Goal: Task Accomplishment & Management: Manage account settings

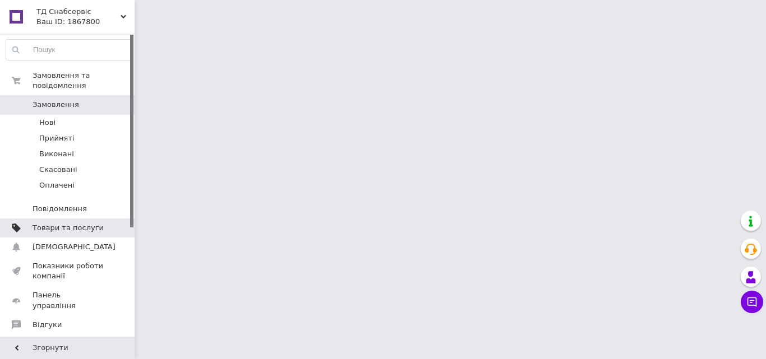
click at [66, 223] on span "Товари та послуги" at bounding box center [68, 228] width 71 height 10
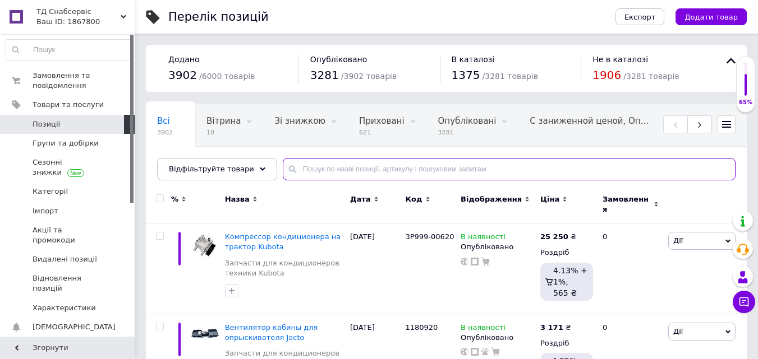
paste input "115-13857"
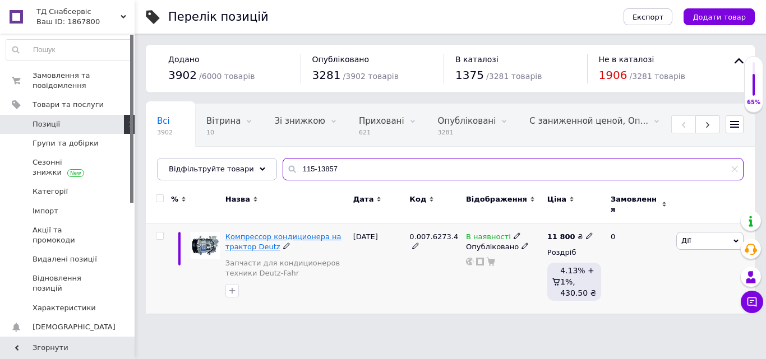
type input "115-13857"
click at [304, 233] on span "Компрессор кондиционера на трактор Deutz" at bounding box center [283, 242] width 116 height 19
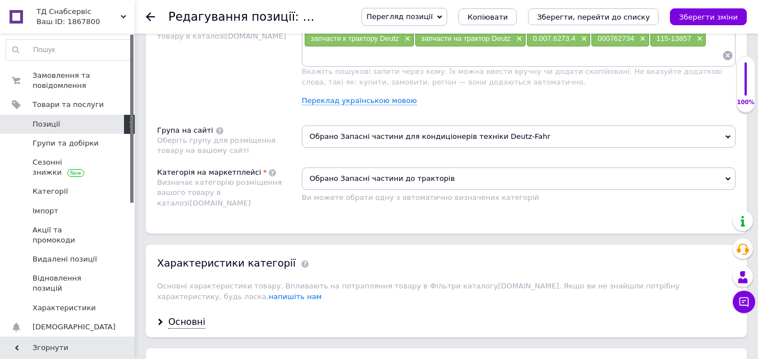
scroll to position [785, 0]
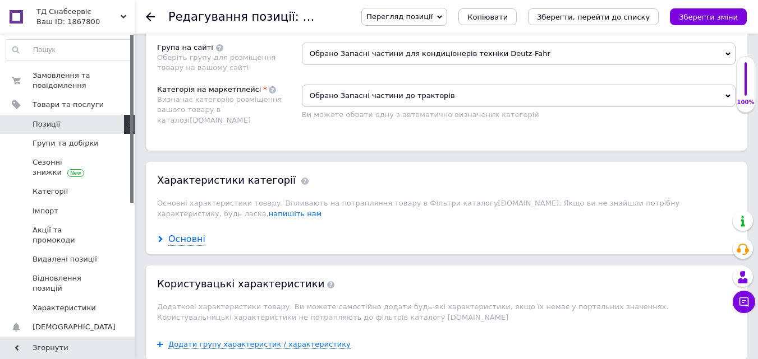
click at [182, 234] on div "Основні" at bounding box center [186, 239] width 37 height 13
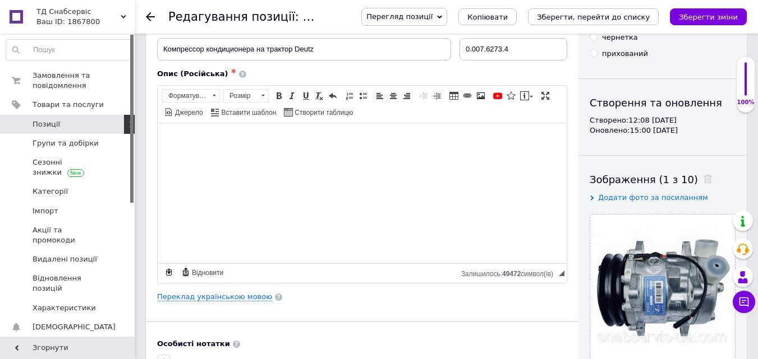
scroll to position [0, 0]
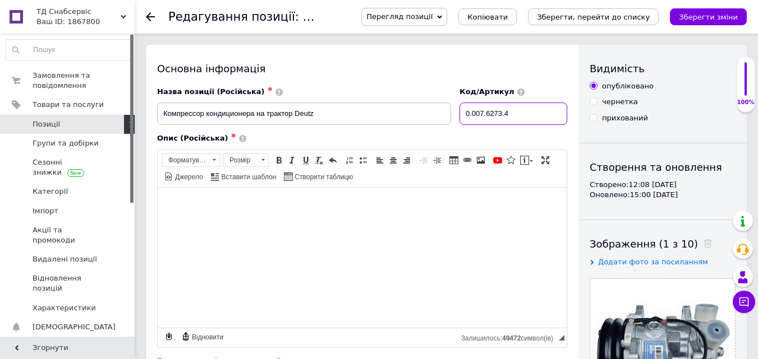
drag, startPoint x: 495, startPoint y: 109, endPoint x: 473, endPoint y: 110, distance: 21.3
click at [450, 109] on div "Назва позиції (Російська) ✱ Компрессор кондиционера на трактор Deutz Код/Артику…" at bounding box center [362, 106] width 418 height 47
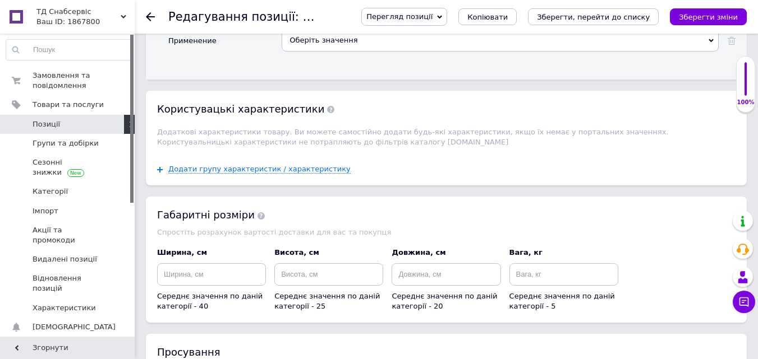
scroll to position [1009, 0]
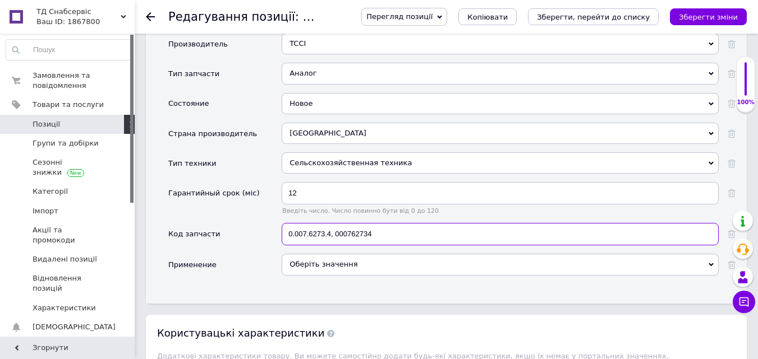
drag, startPoint x: 379, startPoint y: 225, endPoint x: 294, endPoint y: 224, distance: 85.2
click at [282, 224] on input "0.007.6273.4, 000762734" at bounding box center [499, 234] width 437 height 22
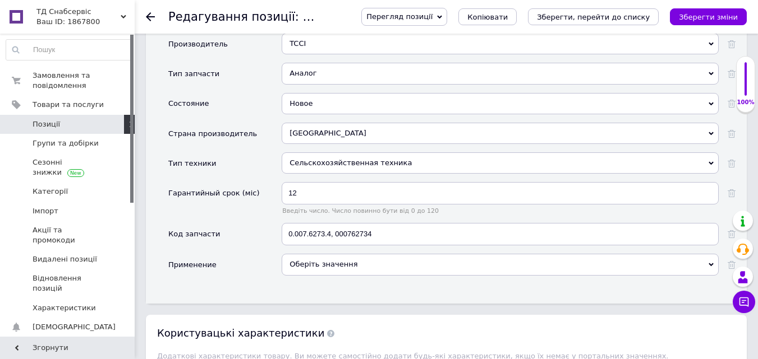
click at [39, 124] on span "Позиції" at bounding box center [46, 124] width 27 height 10
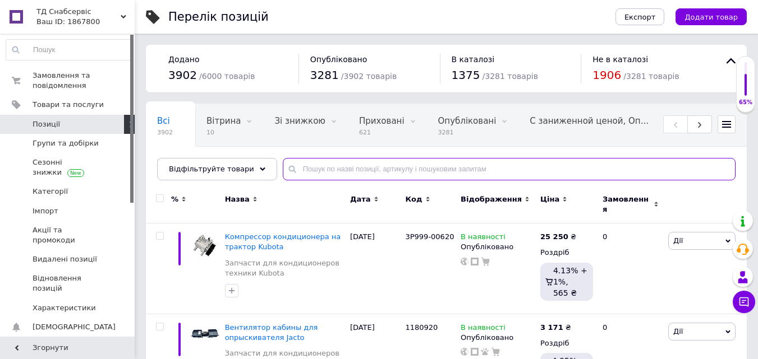
paste input "103-10225"
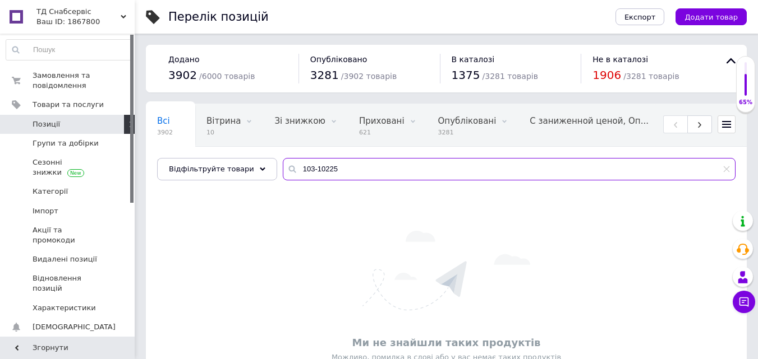
drag, startPoint x: 317, startPoint y: 171, endPoint x: 284, endPoint y: 171, distance: 33.1
click at [283, 171] on div "103-10225" at bounding box center [509, 169] width 452 height 22
paste input "102-07647"
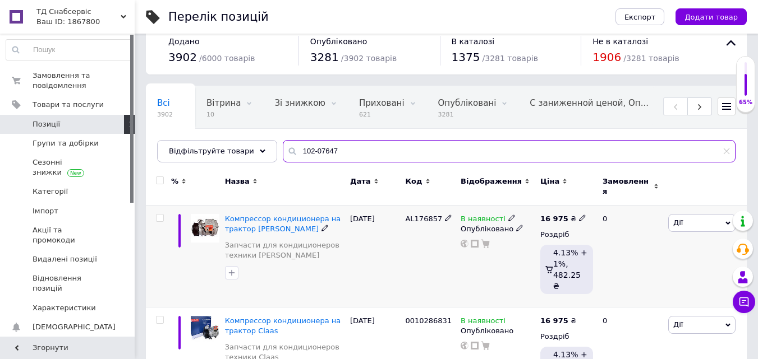
scroll to position [49, 0]
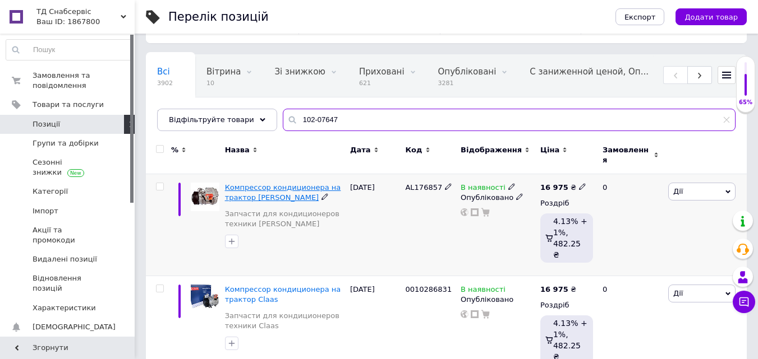
type input "102-07647"
click at [278, 190] on span "Компрессор кондиционера на трактор [PERSON_NAME]" at bounding box center [283, 192] width 116 height 19
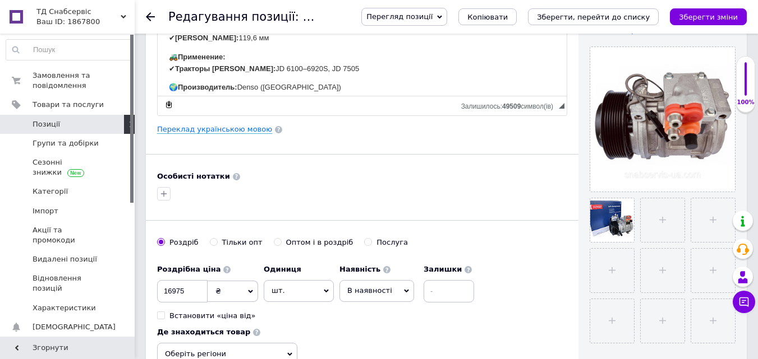
scroll to position [224, 0]
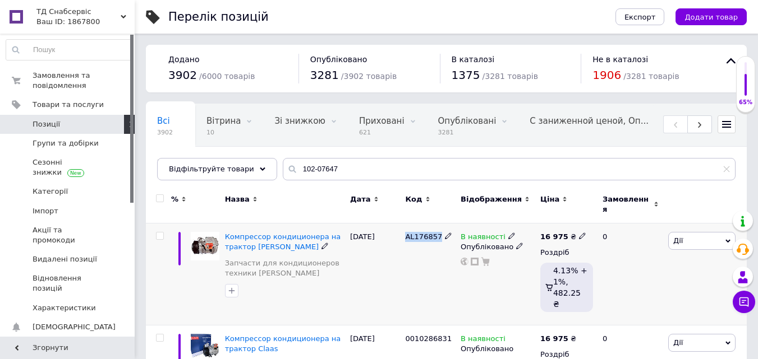
drag, startPoint x: 405, startPoint y: 230, endPoint x: 437, endPoint y: 228, distance: 32.1
click at [437, 233] on span "AL176857" at bounding box center [423, 237] width 37 height 8
copy span "AL176857"
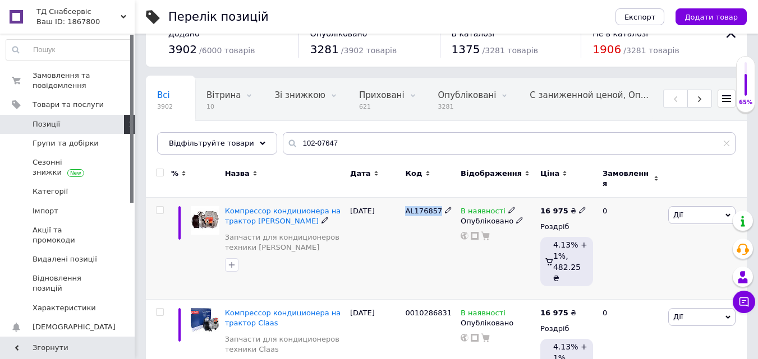
scroll to position [49, 0]
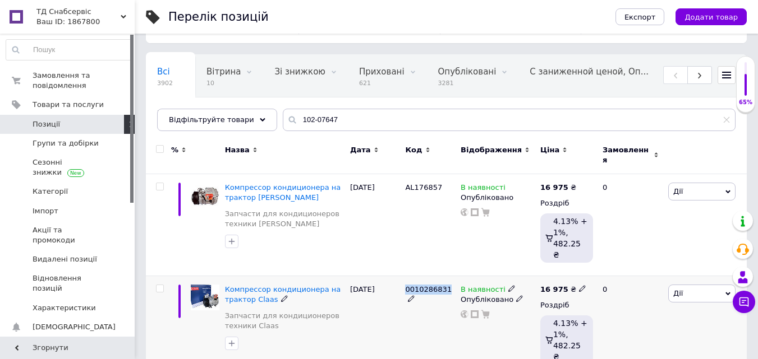
drag, startPoint x: 404, startPoint y: 270, endPoint x: 445, endPoint y: 270, distance: 40.9
click at [445, 276] on div "0010286831" at bounding box center [430, 327] width 56 height 102
copy span "0010286831"
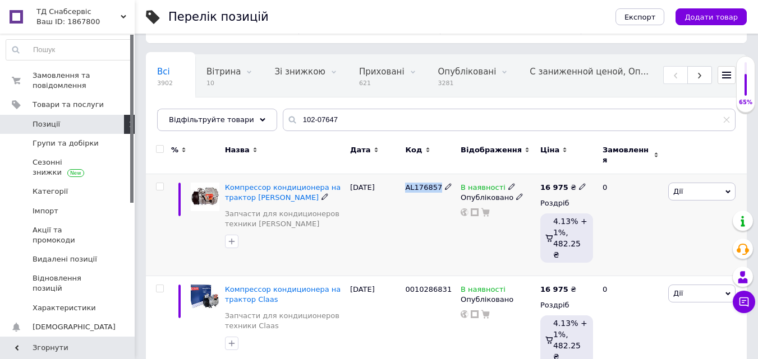
drag, startPoint x: 406, startPoint y: 181, endPoint x: 436, endPoint y: 179, distance: 29.8
click at [436, 183] on span "AL176857" at bounding box center [423, 187] width 37 height 8
copy span "AL176857"
click at [297, 183] on span "Компрессор кондиционера на трактор [PERSON_NAME]" at bounding box center [283, 192] width 116 height 19
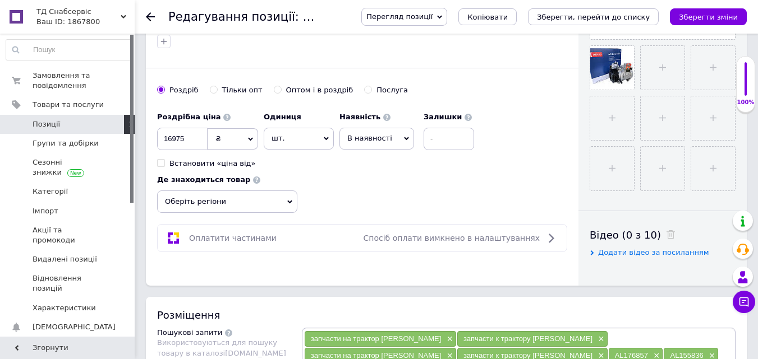
scroll to position [505, 0]
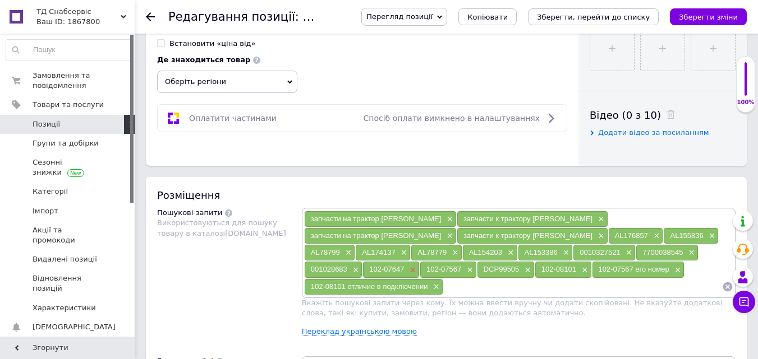
click at [416, 266] on span "×" at bounding box center [411, 271] width 9 height 10
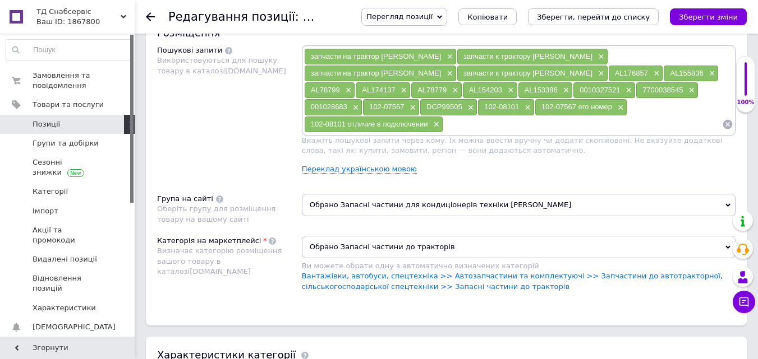
scroll to position [673, 0]
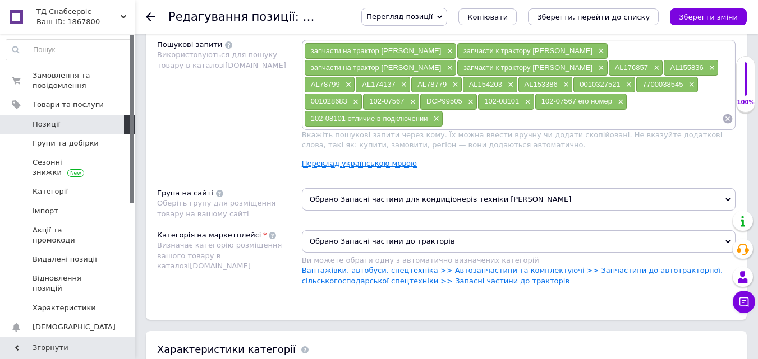
click at [358, 163] on link "Переклад українською мовою" at bounding box center [359, 163] width 115 height 9
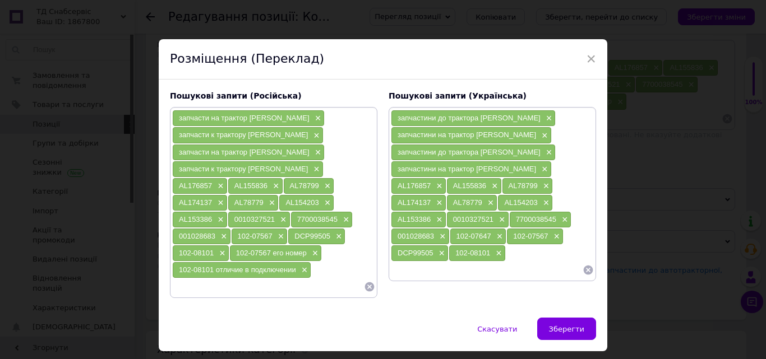
click at [494, 235] on span "×" at bounding box center [498, 237] width 9 height 10
click at [559, 327] on span "Зберегти" at bounding box center [566, 329] width 35 height 8
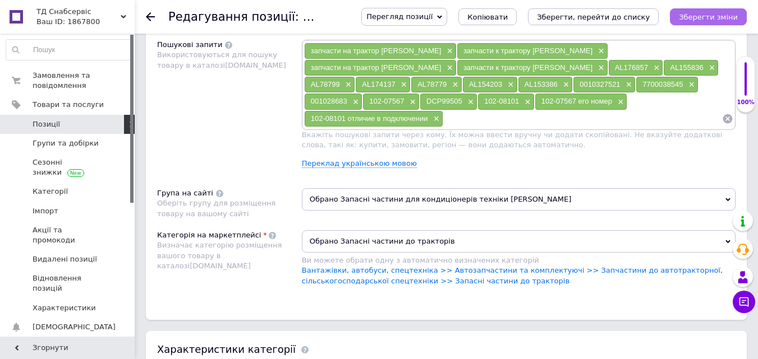
click at [721, 18] on icon "Зберегти зміни" at bounding box center [707, 17] width 59 height 8
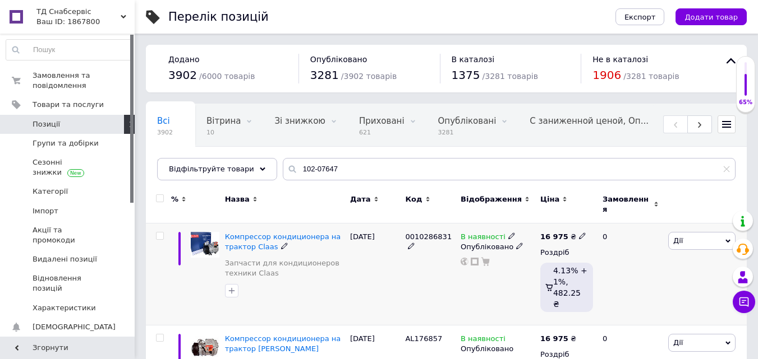
drag, startPoint x: 401, startPoint y: 232, endPoint x: 444, endPoint y: 228, distance: 42.8
click at [444, 228] on div "Компрессор кондиционера на трактор Claas Запчасти для кондиционеров техники Cla…" at bounding box center [446, 275] width 601 height 102
copy div "0010286831"
click at [283, 233] on span "Компрессор кондиционера на трактор Claas" at bounding box center [283, 242] width 116 height 19
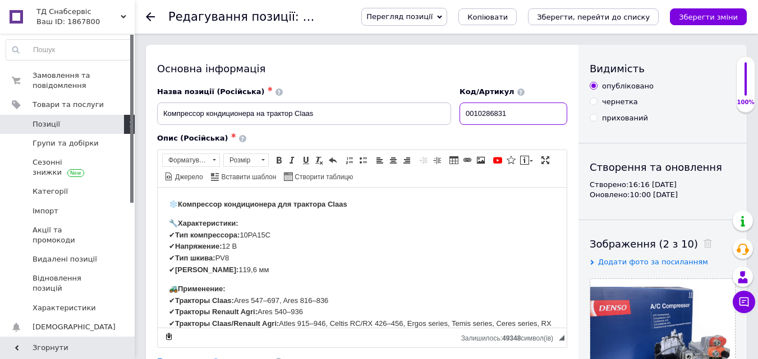
drag, startPoint x: 525, startPoint y: 113, endPoint x: 514, endPoint y: 113, distance: 11.2
click at [514, 113] on input "0010286831" at bounding box center [513, 114] width 108 height 22
drag, startPoint x: 243, startPoint y: 235, endPoint x: 284, endPoint y: 232, distance: 41.6
click at [284, 232] on p "🔧 Характеристики: ✔ Тип компрессора: 10PA15C ✔ Напряжение: 12 В ✔ Тип шкива: PV…" at bounding box center [362, 247] width 386 height 58
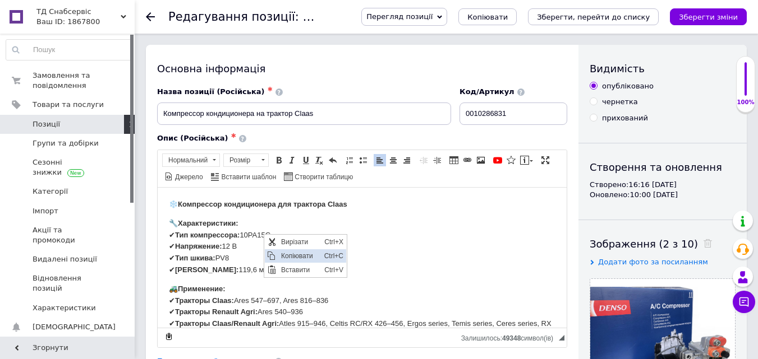
click at [307, 256] on span "Копіювати" at bounding box center [299, 255] width 43 height 13
copy p "10PA15C"
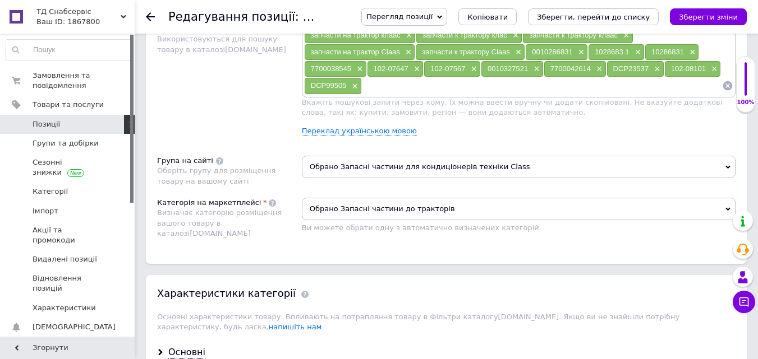
scroll to position [841, 0]
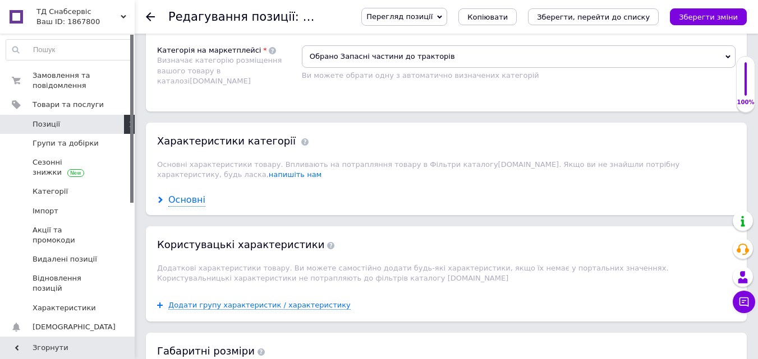
click at [193, 194] on div "Основні" at bounding box center [186, 200] width 37 height 13
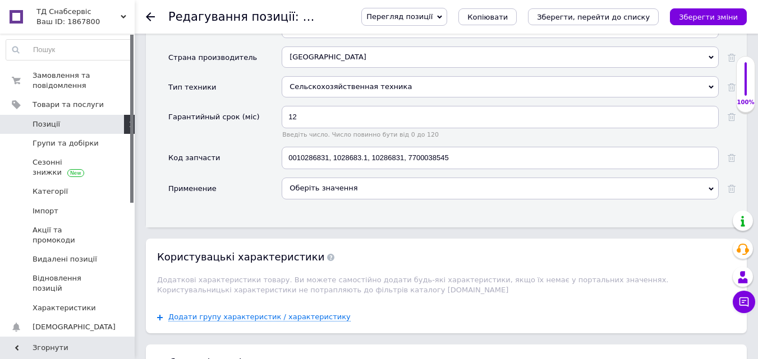
scroll to position [1121, 0]
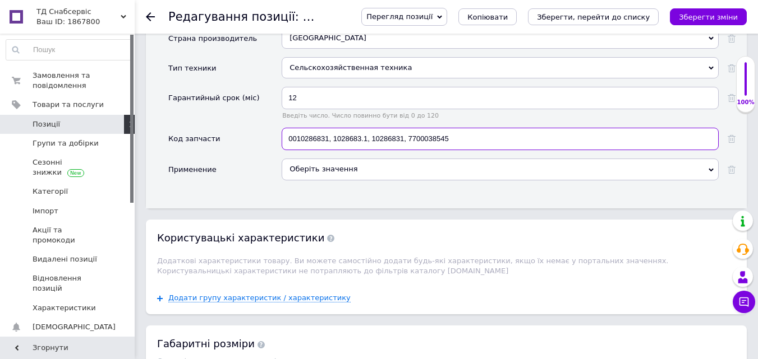
drag, startPoint x: 459, startPoint y: 129, endPoint x: 273, endPoint y: 130, distance: 185.6
click at [273, 130] on div "Код запчасти 0010286831, 1028683.1, 10286831, 7700038545" at bounding box center [451, 143] width 567 height 31
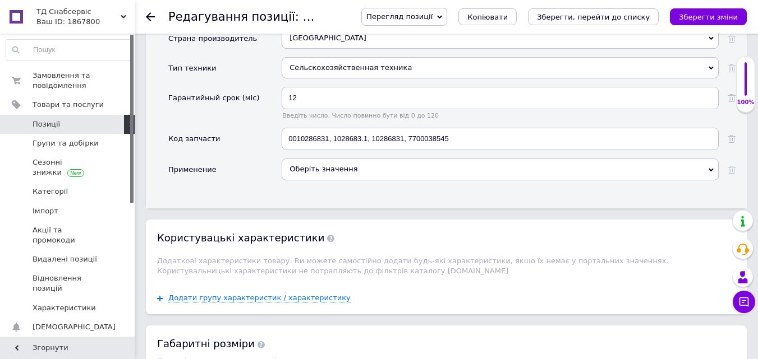
click at [53, 127] on span "Позиції" at bounding box center [46, 124] width 27 height 10
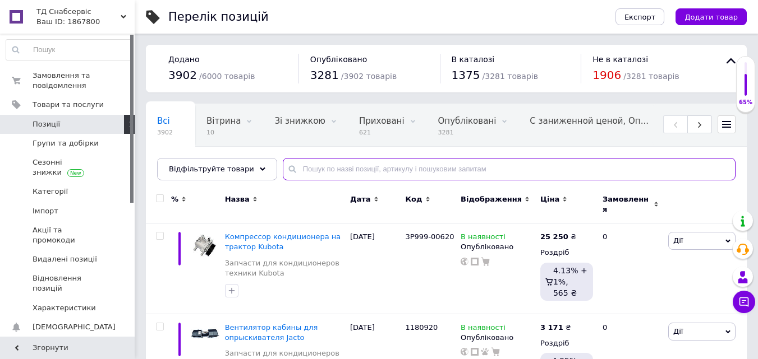
paste input "115-13866"
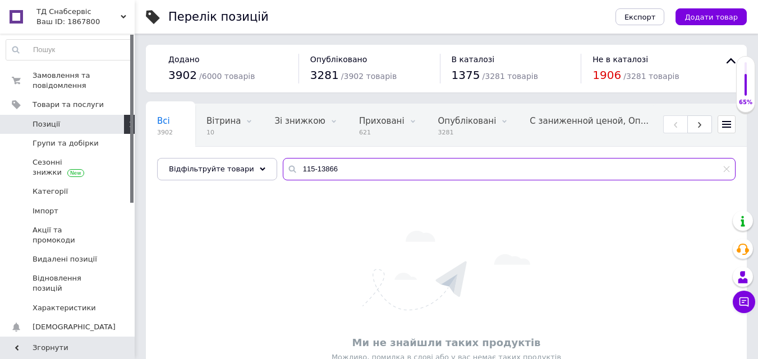
drag, startPoint x: 296, startPoint y: 169, endPoint x: 264, endPoint y: 159, distance: 34.1
click at [265, 163] on div "Всі 3902 Вітрина 10 Видалити Редагувати Зі знижкою 0 Видалити Редагувати Прихов…" at bounding box center [446, 142] width 601 height 77
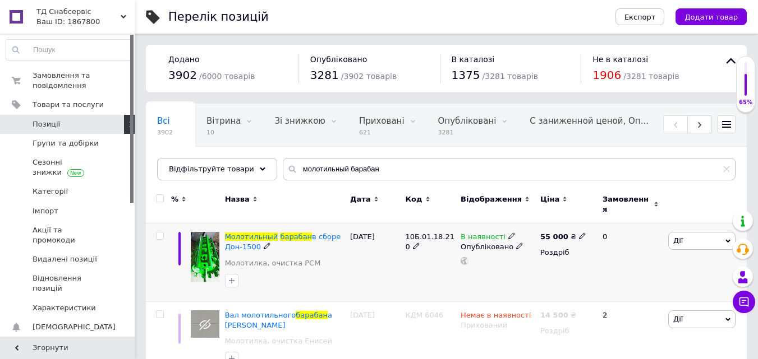
click at [508, 233] on use at bounding box center [511, 236] width 6 height 6
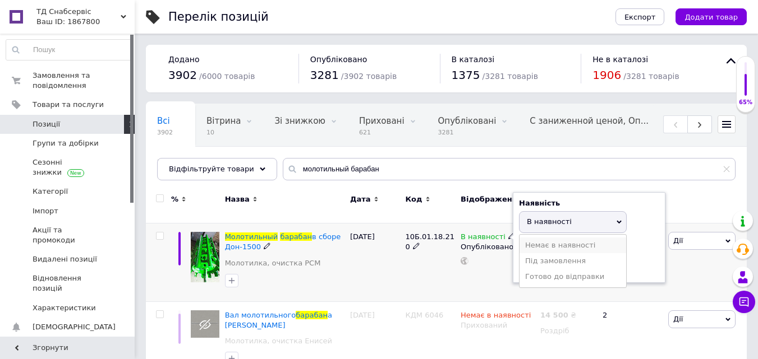
click at [525, 239] on li "Немає в наявності" at bounding box center [572, 246] width 107 height 16
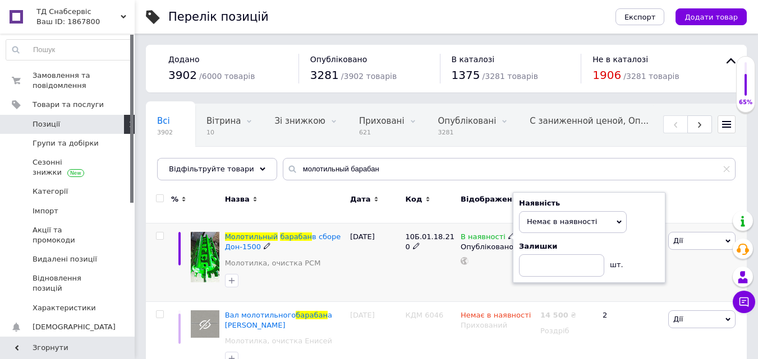
click at [373, 263] on div "[DATE]" at bounding box center [375, 263] width 56 height 78
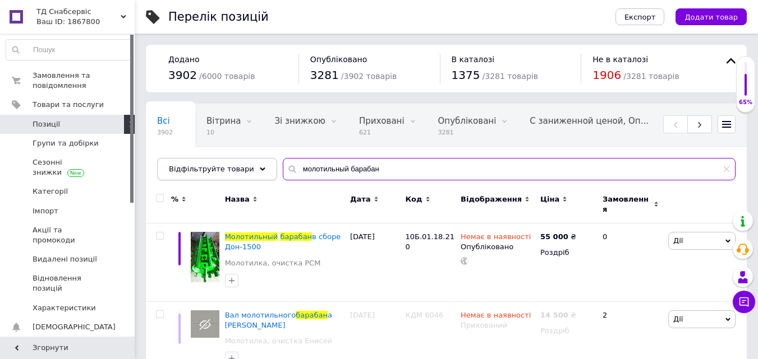
drag, startPoint x: 384, startPoint y: 170, endPoint x: 234, endPoint y: 179, distance: 150.0
click at [234, 179] on div "Відфільтруйте товари молотильный барабан" at bounding box center [446, 169] width 578 height 22
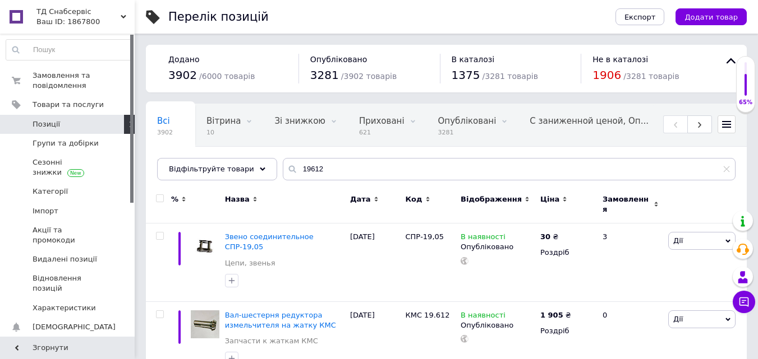
click at [414, 199] on span "Код" at bounding box center [413, 200] width 17 height 10
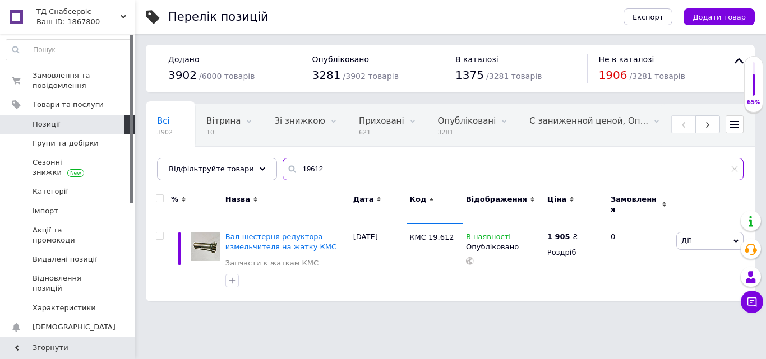
click at [319, 171] on input "19612" at bounding box center [513, 169] width 461 height 22
drag, startPoint x: 337, startPoint y: 162, endPoint x: 268, endPoint y: 168, distance: 69.2
click at [268, 168] on div "Всі 3902 Вітрина 10 Видалити Редагувати Зі знижкою 0 Видалити Редагувати Прихов…" at bounding box center [450, 142] width 609 height 77
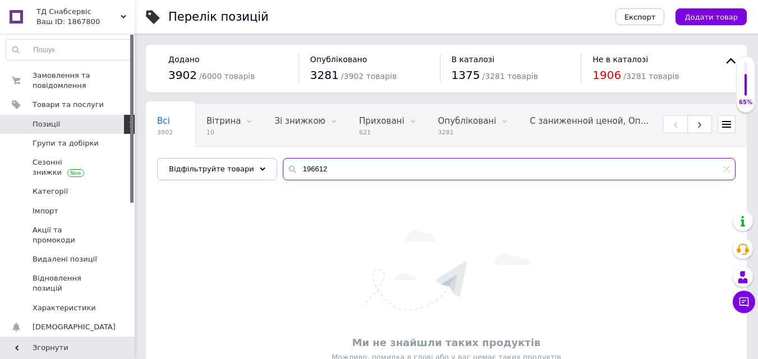
click at [300, 167] on input "196612" at bounding box center [509, 169] width 452 height 22
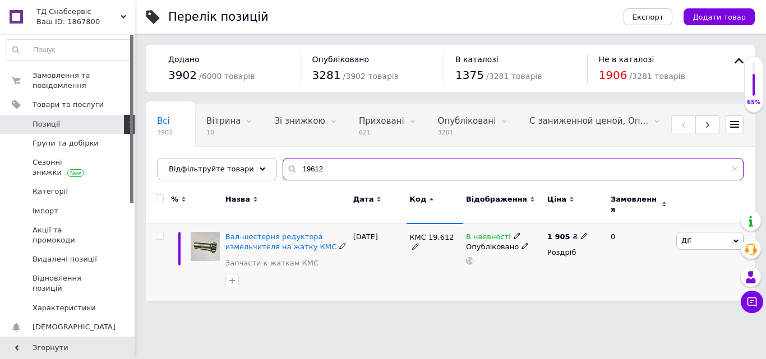
type input "19612"
click at [581, 233] on icon at bounding box center [584, 236] width 7 height 7
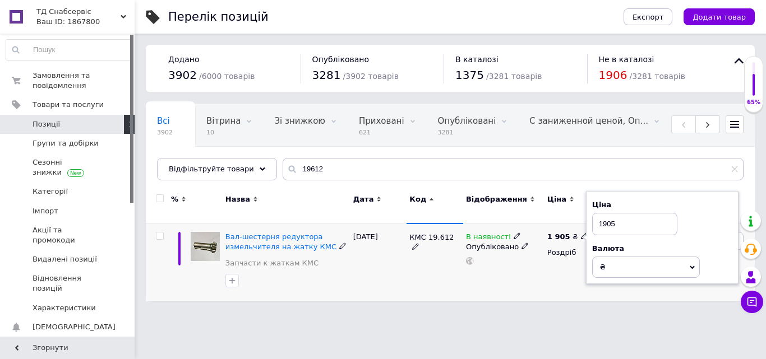
drag, startPoint x: 625, startPoint y: 218, endPoint x: 585, endPoint y: 213, distance: 40.7
click at [584, 212] on div "% Назва Дата Код Відображення Ціна Замовлення Вал-шестерня редуктора измельчите…" at bounding box center [450, 244] width 609 height 116
type input "2160"
click at [422, 265] on div "КМС 19.612" at bounding box center [435, 263] width 57 height 78
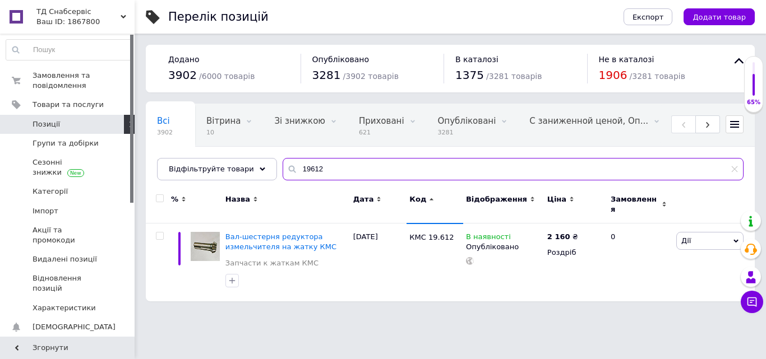
drag, startPoint x: 316, startPoint y: 169, endPoint x: 276, endPoint y: 164, distance: 40.6
click at [283, 164] on div "19612" at bounding box center [513, 169] width 461 height 22
type input "19602"
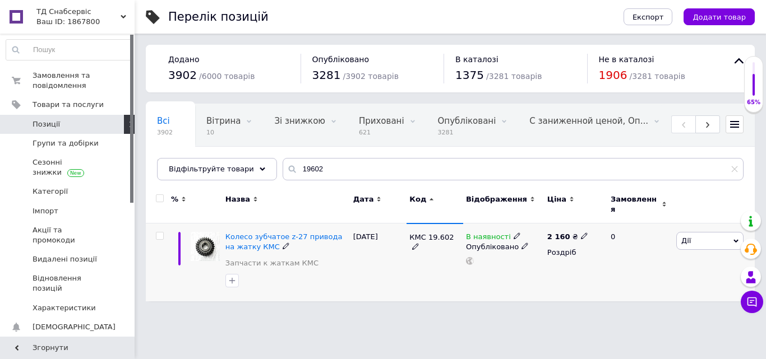
click at [581, 233] on icon at bounding box center [584, 236] width 7 height 7
drag, startPoint x: 623, startPoint y: 215, endPoint x: 591, endPoint y: 214, distance: 32.0
click at [591, 214] on div "Ціна 2160 Валюта ₴ $ EUR CHF GBP ¥ PLN ₸ MDL HUF KGS CNY TRY KRW lei" at bounding box center [662, 238] width 153 height 94
type input "2180"
click at [477, 282] on div "В наявності Опубліковано" at bounding box center [503, 263] width 81 height 78
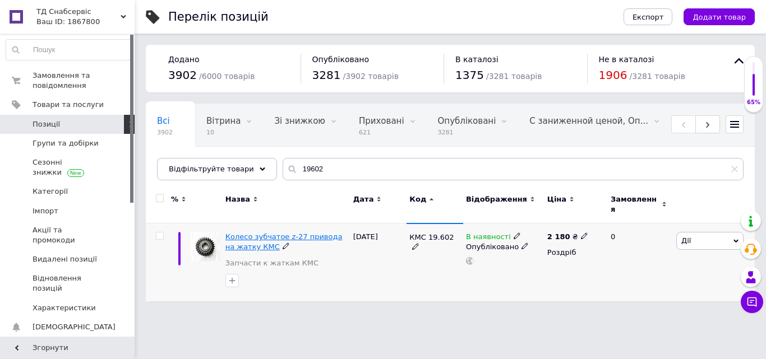
click at [284, 233] on span "Колесо зубчатое z-27 привода на жатку КМС" at bounding box center [283, 242] width 117 height 19
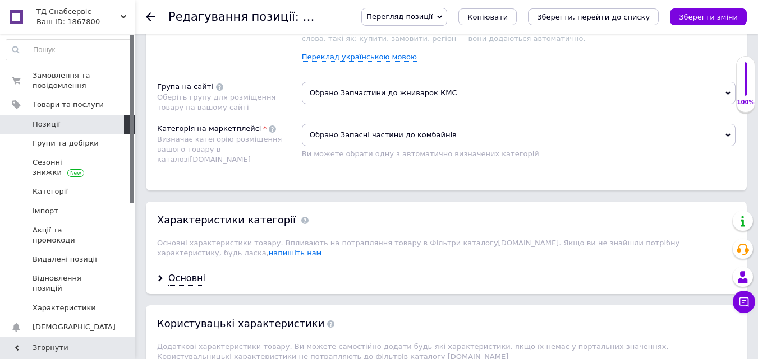
scroll to position [953, 0]
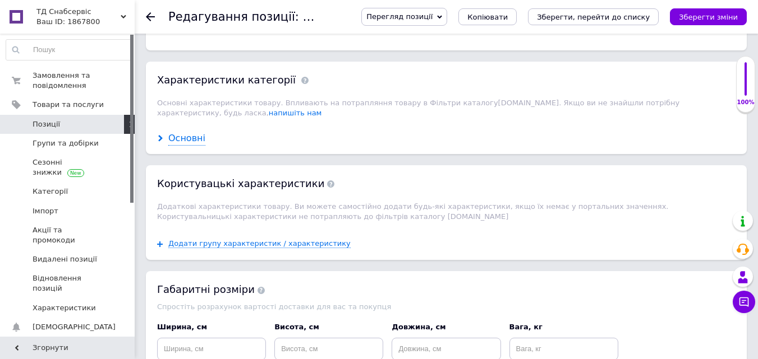
click at [187, 132] on div "Основні" at bounding box center [186, 138] width 37 height 13
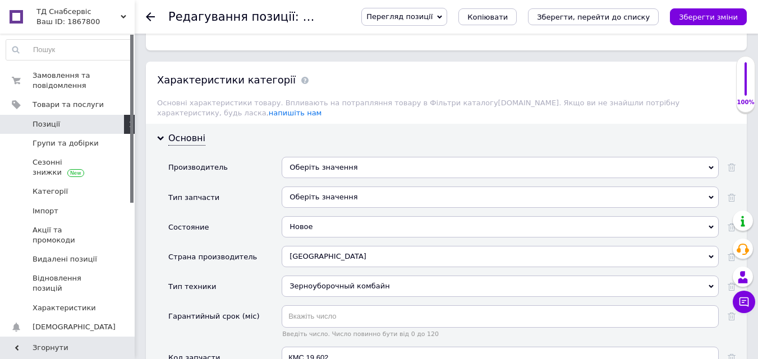
click at [312, 159] on div "Оберіть значення" at bounding box center [499, 167] width 437 height 21
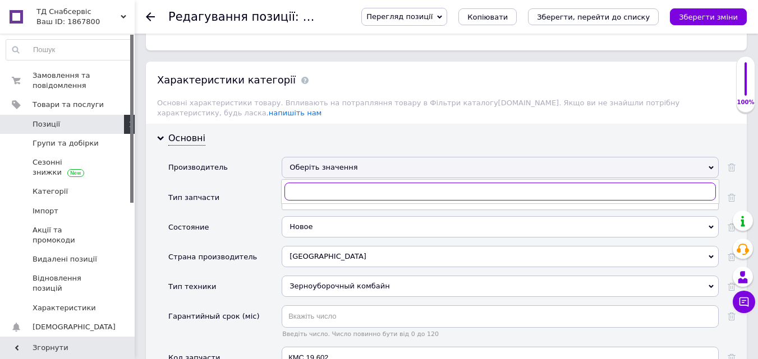
click at [308, 183] on input "text" at bounding box center [499, 192] width 431 height 18
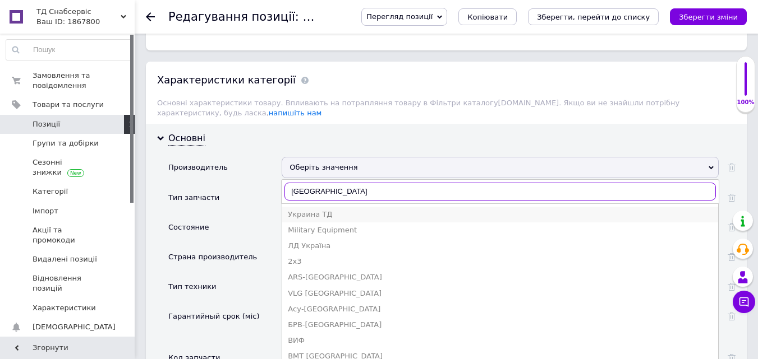
type input "[GEOGRAPHIC_DATA]"
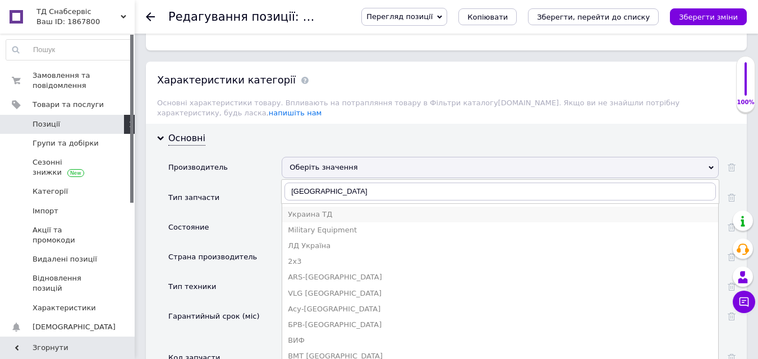
click at [309, 210] on div "Украина ТД" at bounding box center [500, 215] width 424 height 10
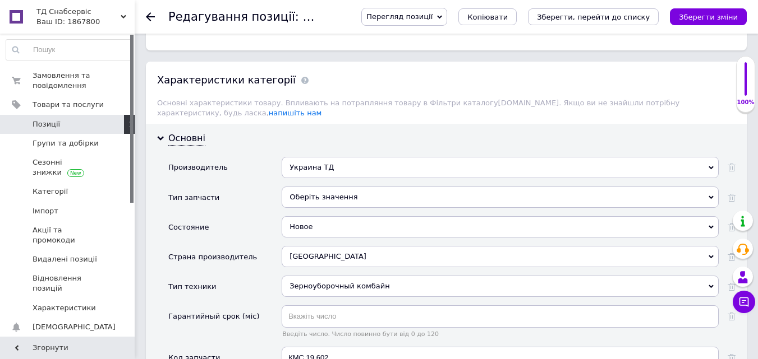
click at [310, 189] on div "Оберіть значення" at bounding box center [499, 197] width 437 height 21
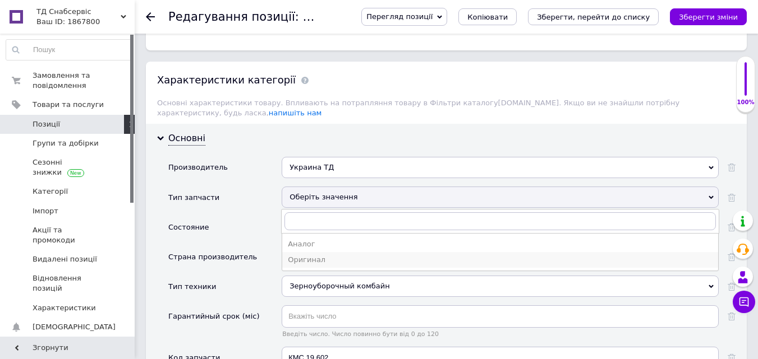
click at [303, 255] on div "Оригинал" at bounding box center [500, 260] width 424 height 10
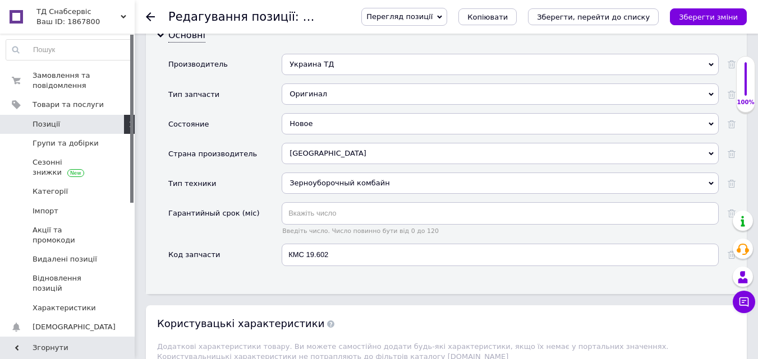
scroll to position [1065, 0]
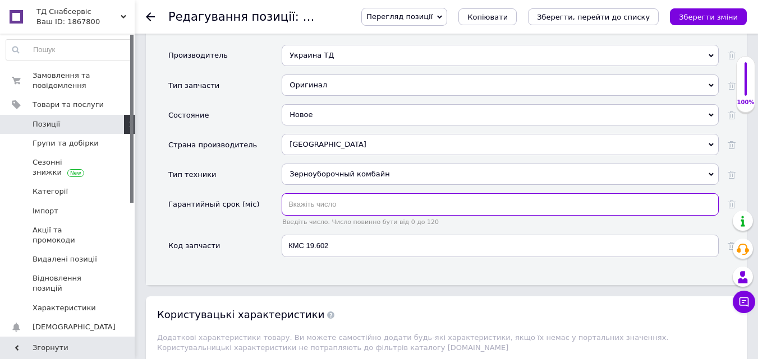
click at [310, 200] on input "text" at bounding box center [499, 204] width 437 height 22
type input "3"
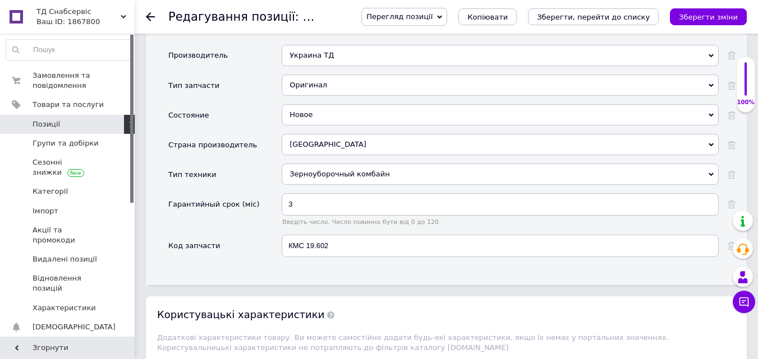
click at [246, 251] on div "Код запчасти" at bounding box center [224, 250] width 113 height 31
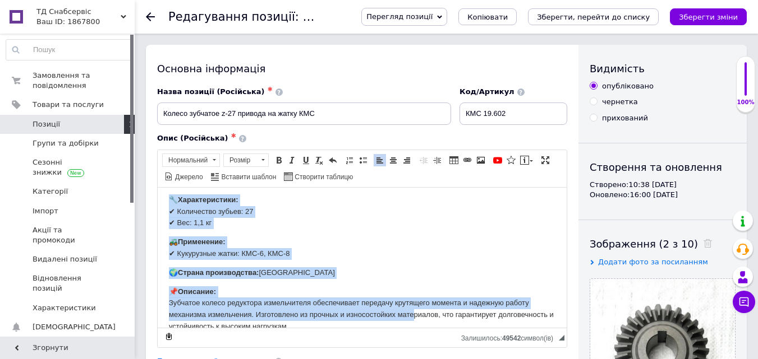
scroll to position [40, 0]
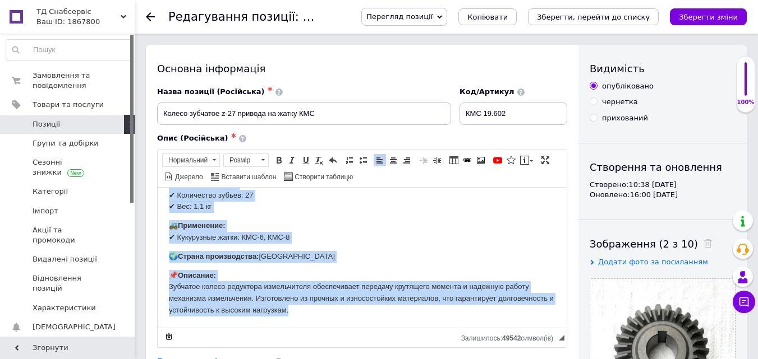
drag, startPoint x: 168, startPoint y: 200, endPoint x: 463, endPoint y: 330, distance: 321.8
click at [463, 327] on html "🛠 Колесо зубчатое редуктора измельчителя на кукурузную жатку КМС-8 🔧 Характерис…" at bounding box center [362, 237] width 409 height 180
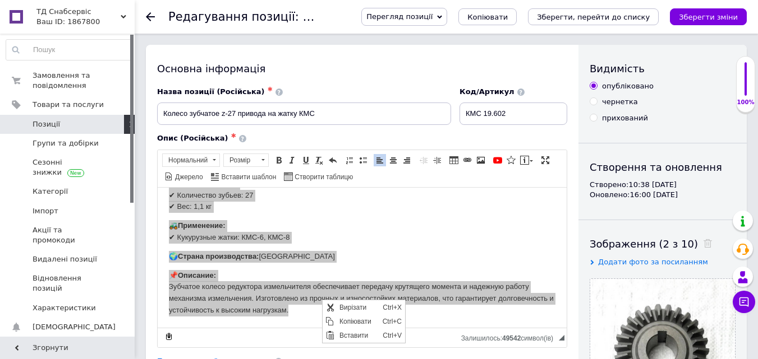
scroll to position [0, 0]
click at [359, 321] on span "Копіювати" at bounding box center [357, 321] width 43 height 13
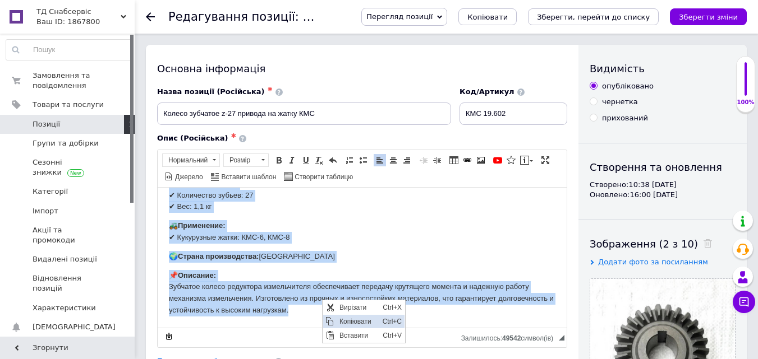
copy body "🛠 Колесо зубчатое редуктора измельчителя на кукурузную жатку КМС-8 🔧 Характерис…"
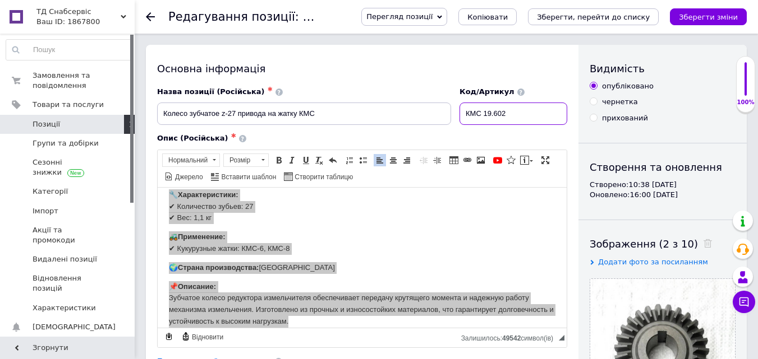
drag, startPoint x: 514, startPoint y: 116, endPoint x: 472, endPoint y: 112, distance: 42.2
click at [452, 113] on div "Назва позиції (Російська) ✱ Колесо зубчатое z-27 привода на жатку КМС Код/Артик…" at bounding box center [362, 106] width 418 height 47
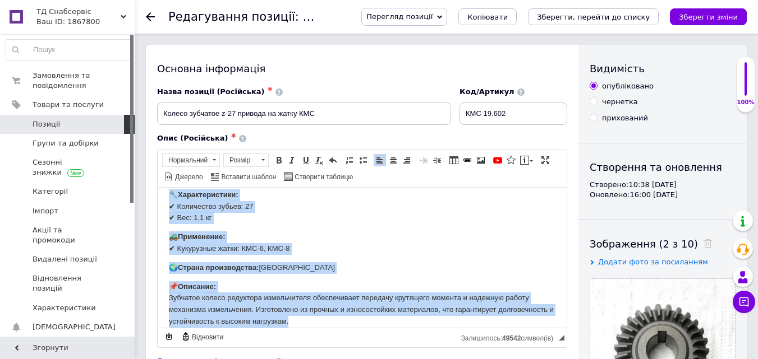
click at [365, 320] on p "📌 Описание: Зубчатое колесо редуктора измельчителя обеспечивает передачу крутящ…" at bounding box center [362, 304] width 386 height 47
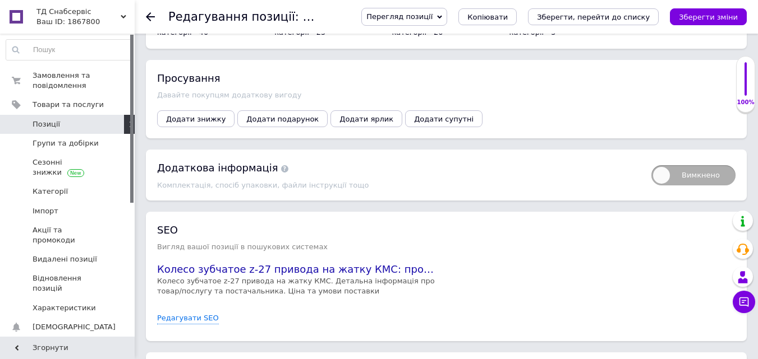
scroll to position [1682, 0]
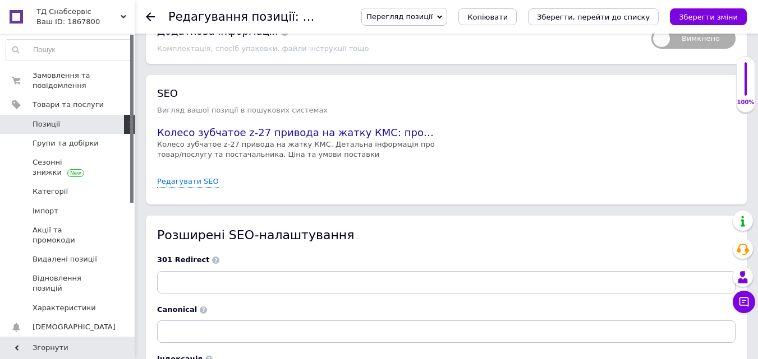
click at [183, 170] on div "SEO Вигляд вашої позиції в пошукових системах Колесо зубчатое z-27 привода на ж…" at bounding box center [446, 139] width 578 height 107
click at [180, 180] on link "Редагувати SEO" at bounding box center [188, 182] width 62 height 11
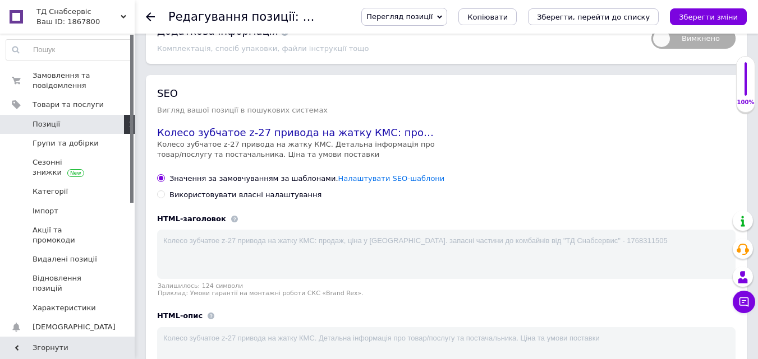
click at [163, 192] on span at bounding box center [161, 195] width 8 height 8
click at [163, 192] on input "Використовувати власні налаштування" at bounding box center [160, 194] width 7 height 7
radio input "true"
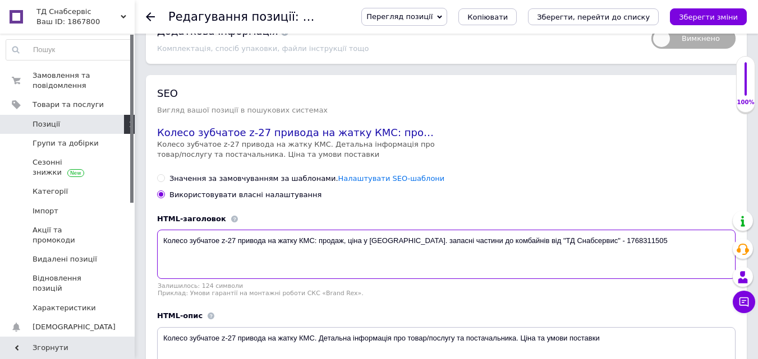
drag, startPoint x: 614, startPoint y: 237, endPoint x: 174, endPoint y: 240, distance: 440.2
paste textarea "Z-27 жатки КМС-8 | КМС 19.602"
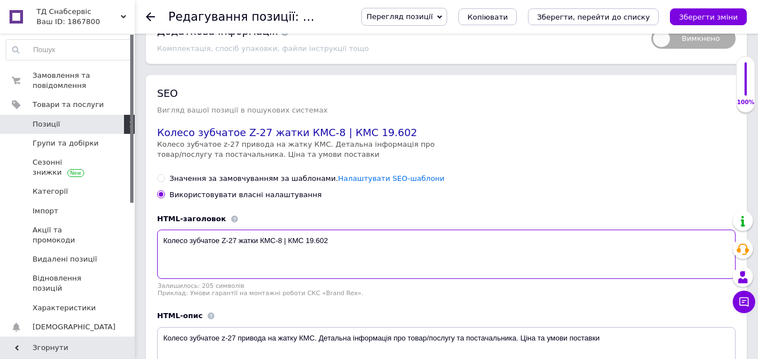
type textarea "Колесо зубчатое Z-27 жатки КМС-8 | КМС 19.602"
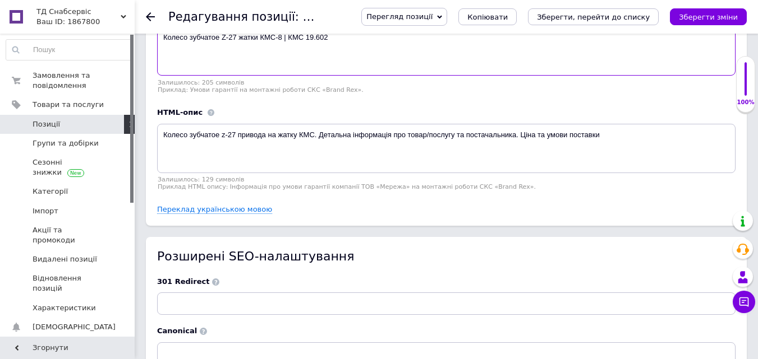
scroll to position [1906, 0]
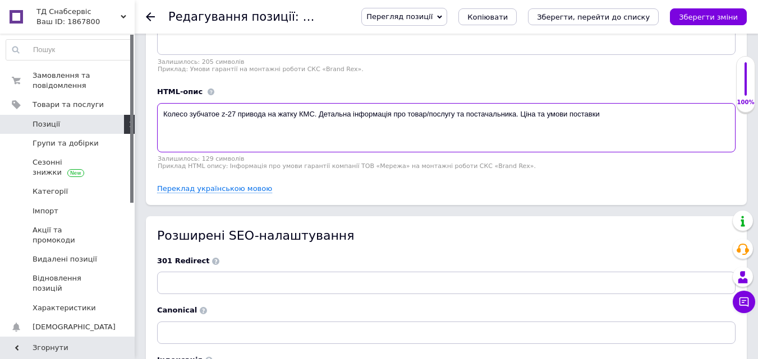
drag, startPoint x: 614, startPoint y: 104, endPoint x: 146, endPoint y: 102, distance: 467.6
click at [146, 102] on div "SEO Вигляд вашої позиції в пошукових системах Колесо зубчатое Z-27 жатки КМС-8 …" at bounding box center [446, 28] width 601 height 355
paste textarea "убчатое колесо редуктора для жаток КМС-6 и КМС-8. Надёжная работа, устойчивость…"
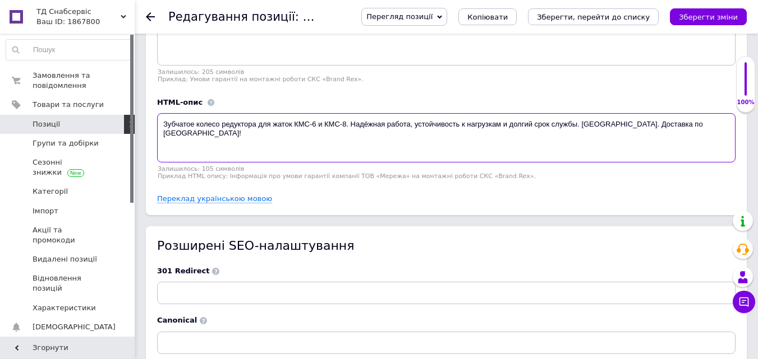
type textarea "Зубчатое колесо редуктора для жаток КМС-6 и КМС-8. Надёжная работа, устойчивост…"
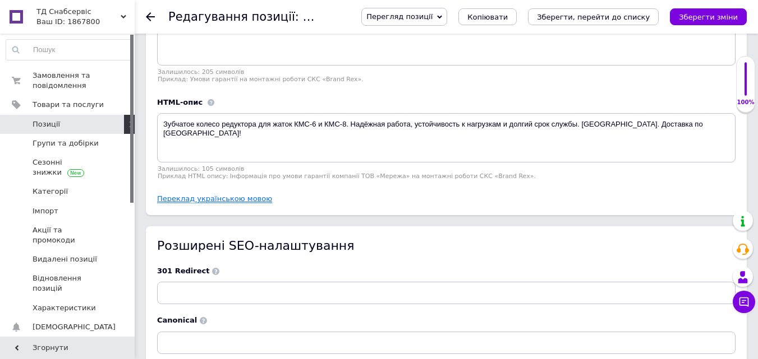
click at [223, 195] on link "Переклад українською мовою" at bounding box center [214, 199] width 115 height 9
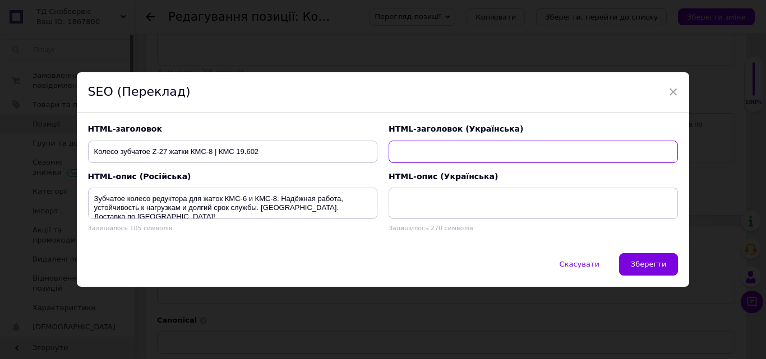
paste input "Колесо зубчасте Z-27 жниварки КМС-8 | КМС 19.602"
type input "Колесо зубчасте Z-27 жниварки КМС-8 | КМС 19.602"
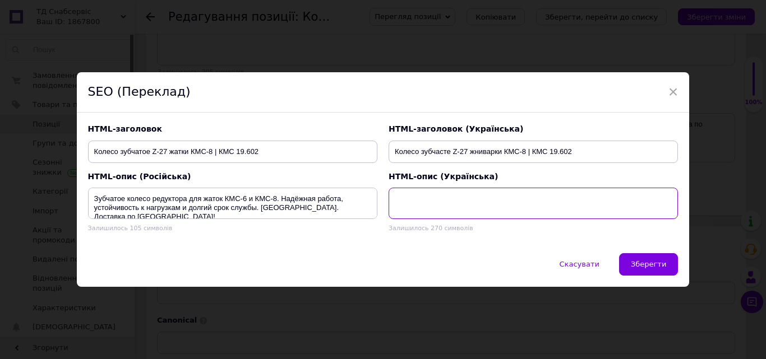
paste textarea "Зубчасте колесо редуктора для жниварок КМС-6 і КМС-8. Надійна робота, стійкість…"
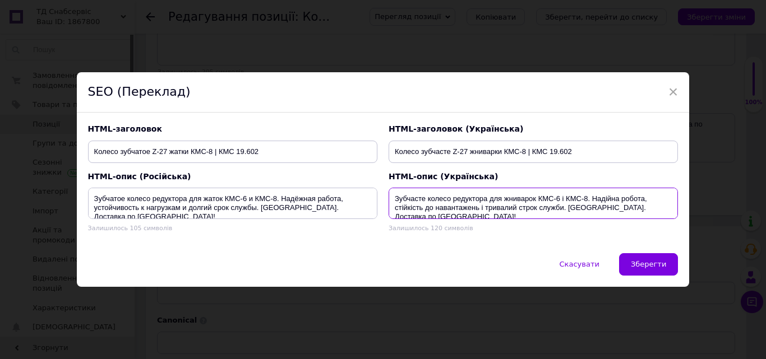
type textarea "Зубчасте колесо редуктора для жниварок КМС-6 і КМС-8. Надійна робота, стійкість…"
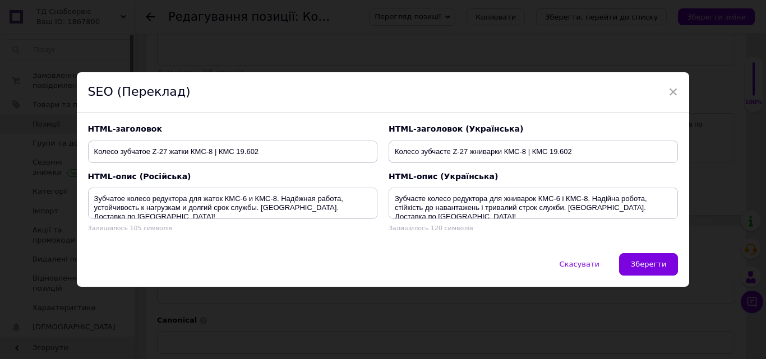
click at [650, 262] on span "Зберегти" at bounding box center [648, 264] width 35 height 8
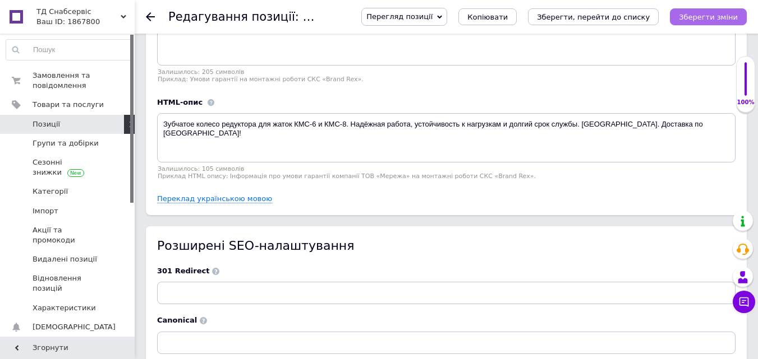
click at [707, 15] on icon "Зберегти зміни" at bounding box center [707, 17] width 59 height 8
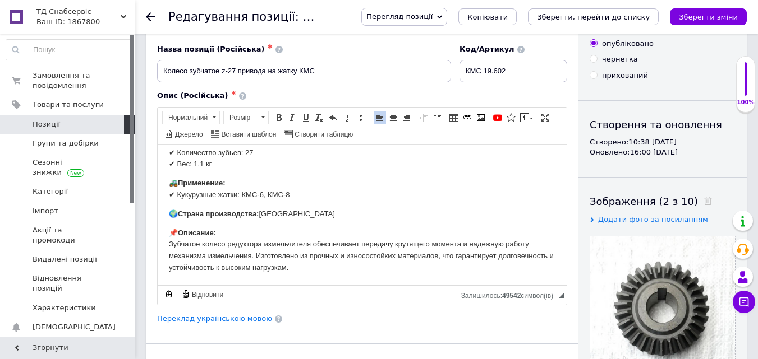
scroll to position [0, 0]
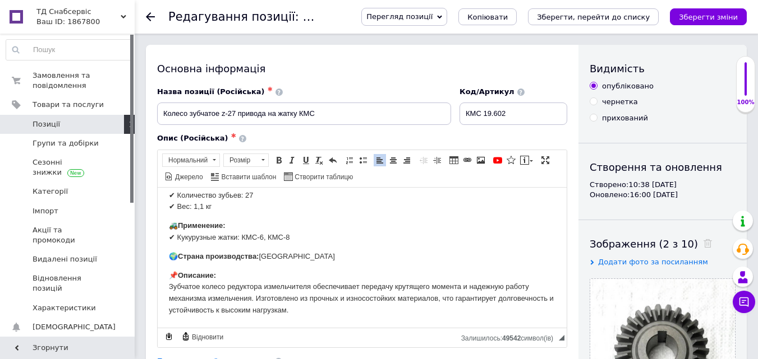
click at [432, 17] on span "Перегляд позиції" at bounding box center [399, 16] width 66 height 8
click at [430, 39] on li "Зберегти та переглянути на сайті" at bounding box center [450, 38] width 176 height 16
click at [516, 114] on input "КМС 19.602" at bounding box center [513, 114] width 108 height 22
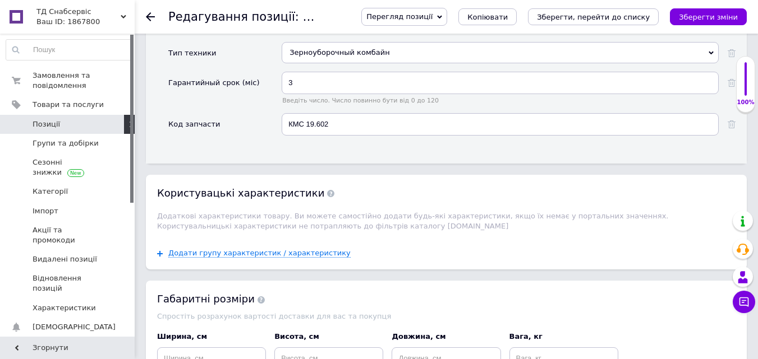
scroll to position [1290, 0]
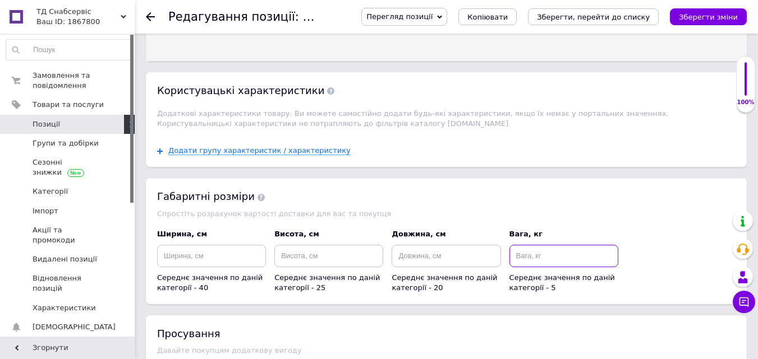
click at [524, 247] on input at bounding box center [563, 256] width 109 height 22
type input "1.1"
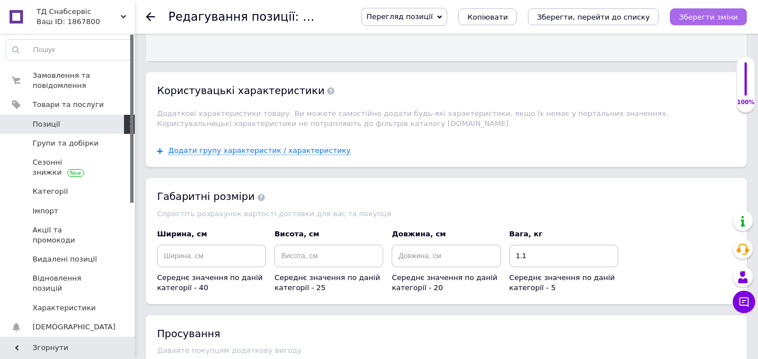
click at [718, 11] on button "Зберегти зміни" at bounding box center [707, 16] width 77 height 17
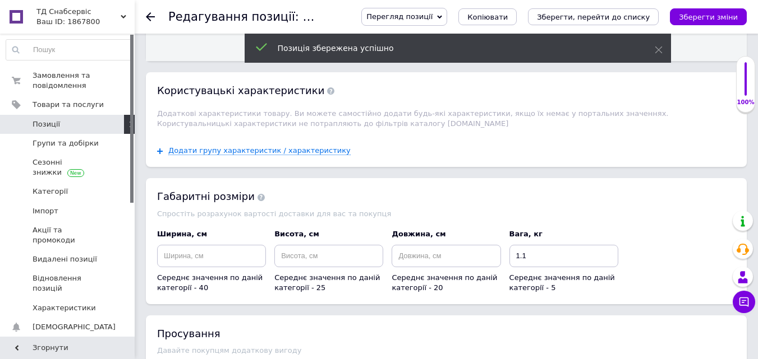
click at [35, 122] on span "Позиції" at bounding box center [46, 124] width 27 height 10
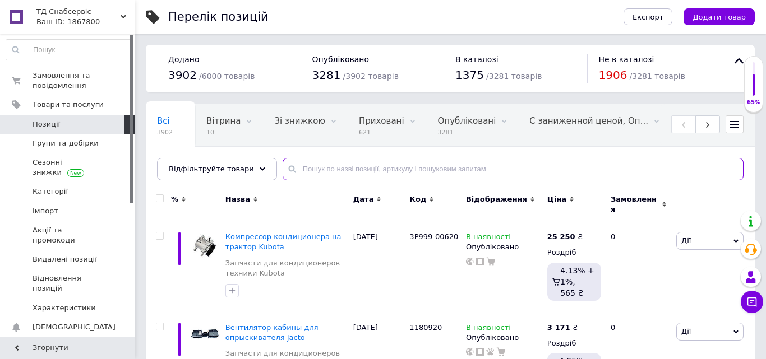
click at [415, 174] on input "text" at bounding box center [513, 169] width 461 height 22
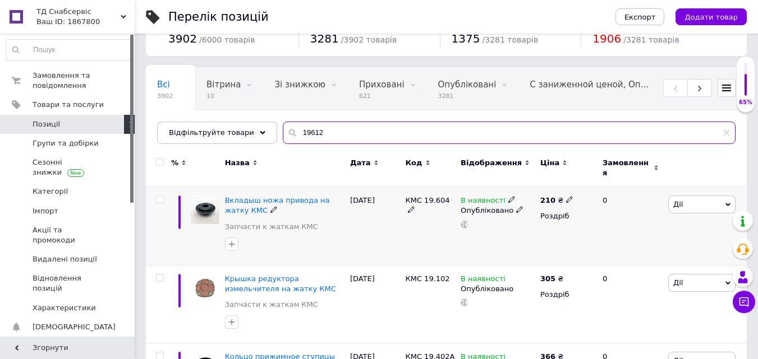
scroll to position [56, 0]
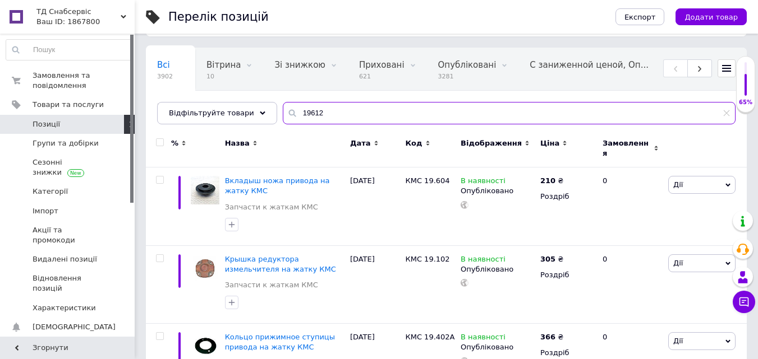
type input "19612"
click at [425, 145] on icon at bounding box center [427, 143] width 5 height 5
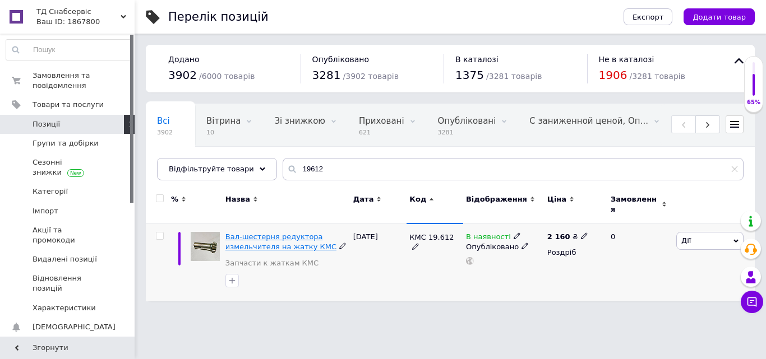
click at [281, 233] on span "Вал-шестерня редуктора измельчителя на жатку КМС" at bounding box center [280, 242] width 111 height 19
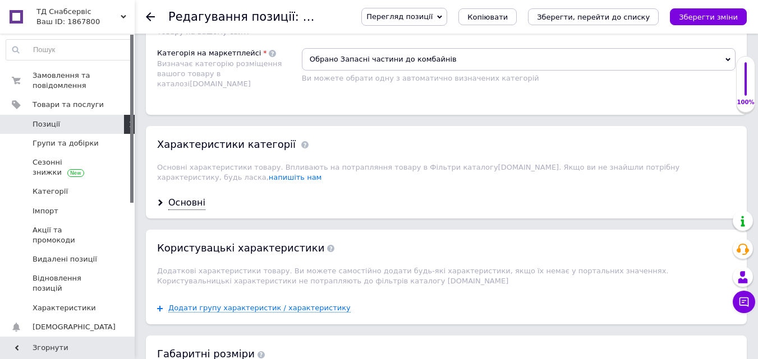
scroll to position [1009, 0]
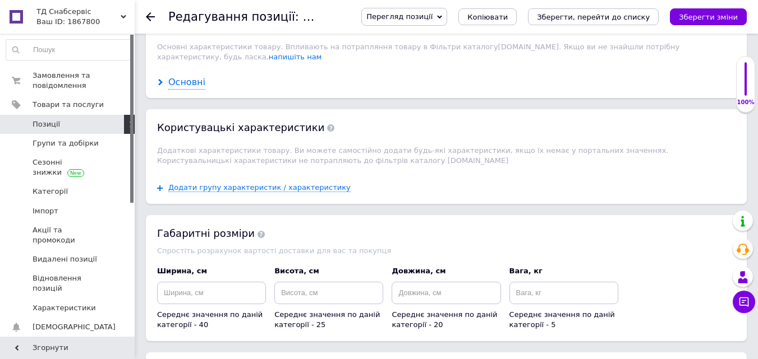
click at [193, 76] on div "Основні" at bounding box center [186, 82] width 37 height 13
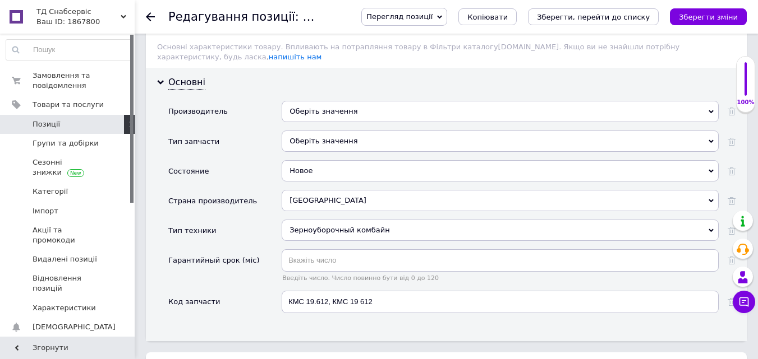
click at [317, 103] on div "Оберіть значення" at bounding box center [499, 111] width 437 height 21
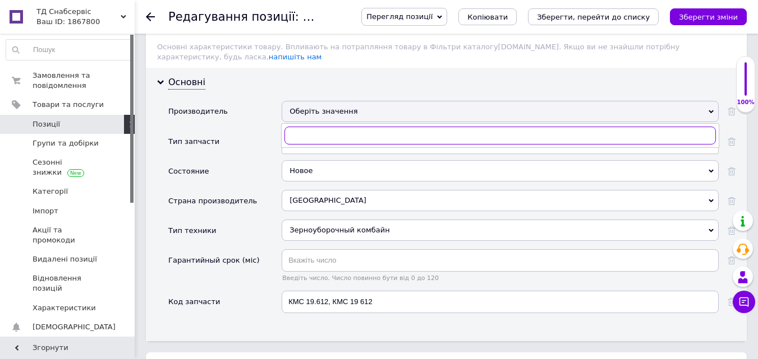
click at [315, 127] on input "text" at bounding box center [499, 136] width 431 height 18
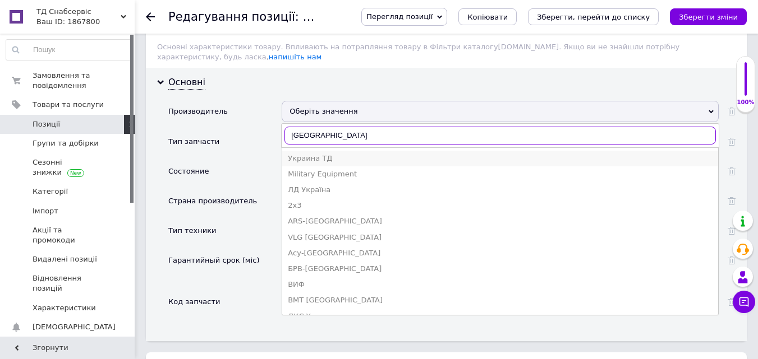
type input "[GEOGRAPHIC_DATA]"
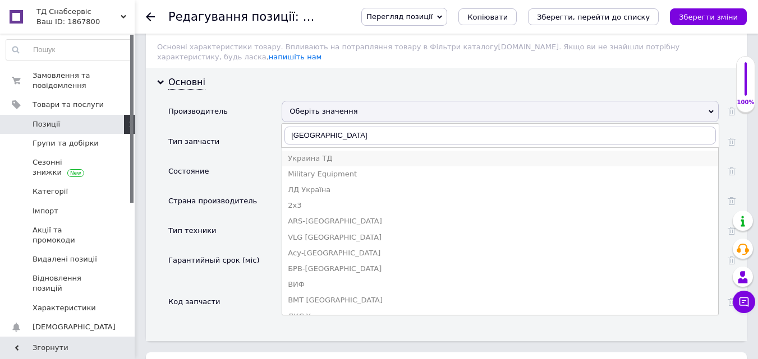
click at [312, 154] on div "Украина ТД" at bounding box center [500, 159] width 424 height 10
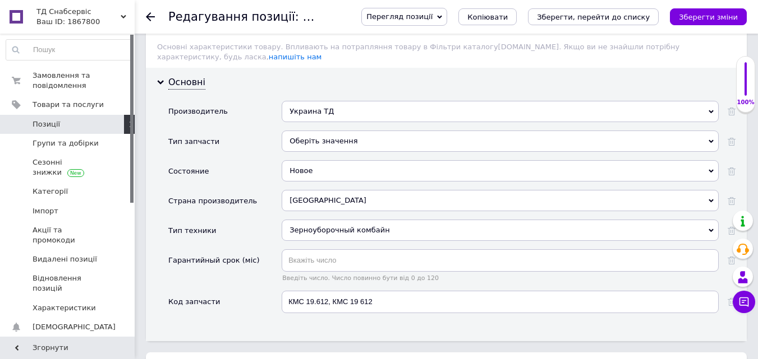
click at [306, 136] on div "Оберіть значення" at bounding box center [499, 141] width 437 height 21
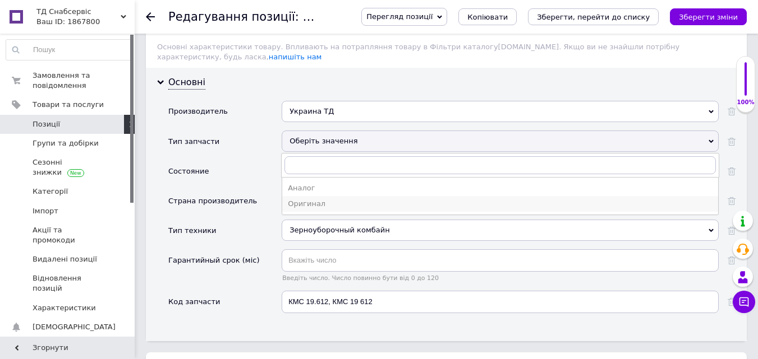
click at [304, 199] on div "Оригинал" at bounding box center [500, 204] width 424 height 10
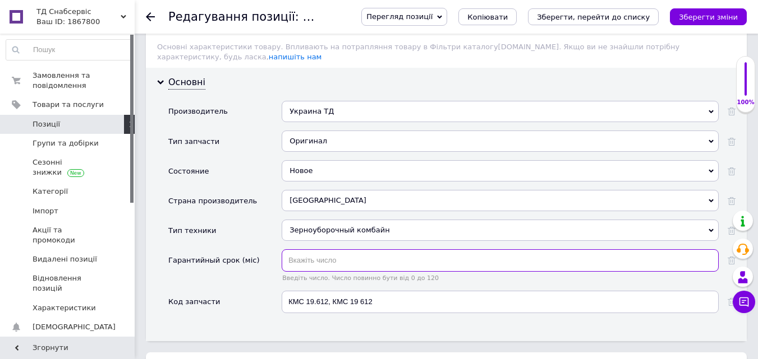
click at [306, 250] on input "text" at bounding box center [499, 261] width 437 height 22
type input "3"
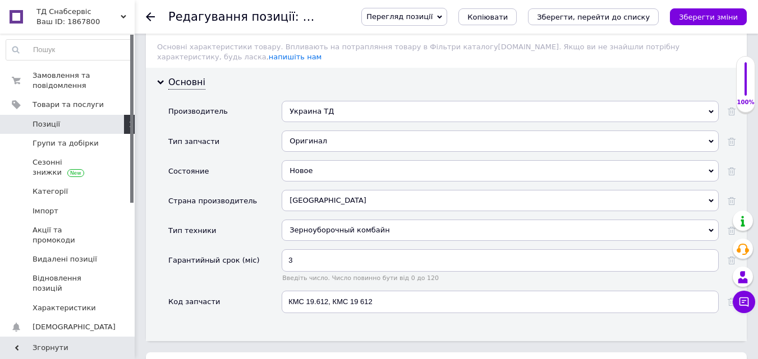
click at [245, 295] on div "Код запчасти" at bounding box center [224, 306] width 113 height 31
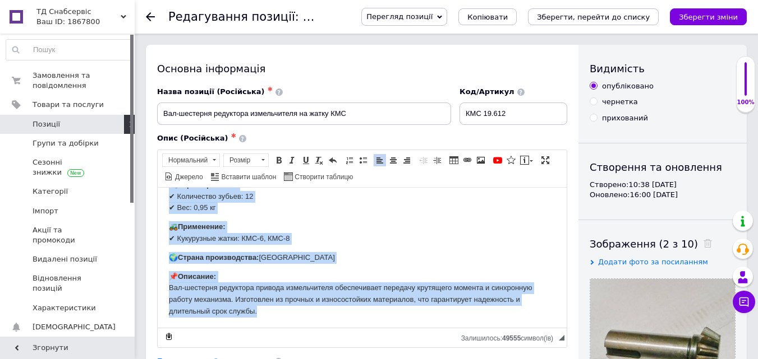
scroll to position [40, 0]
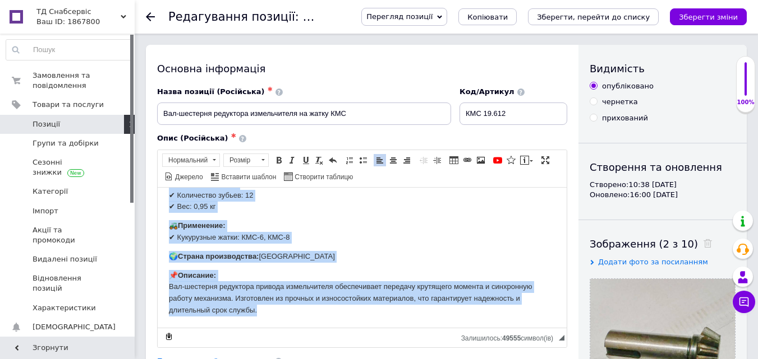
drag, startPoint x: 167, startPoint y: 202, endPoint x: 329, endPoint y: 320, distance: 201.1
click at [525, 327] on html "🛠 Вал-шестерня редуктора привода измельчителя на кукурузную жатку КМС-8 🔧 Харак…" at bounding box center [362, 237] width 409 height 180
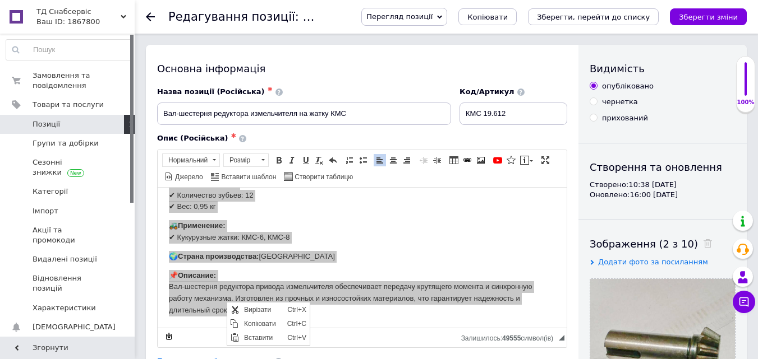
scroll to position [0, 0]
click at [272, 323] on span "Копіювати" at bounding box center [262, 323] width 43 height 13
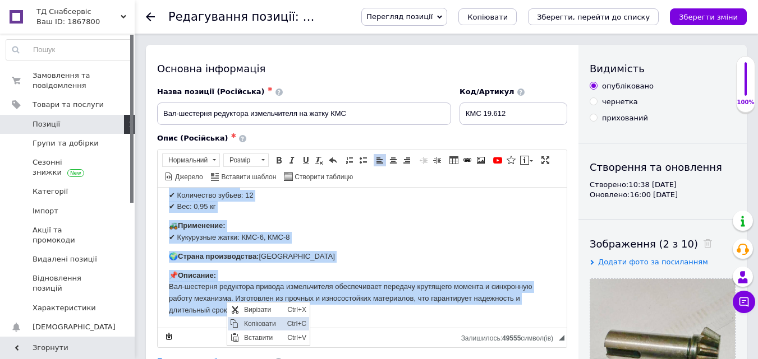
copy body "🛠 Вал-шестерня редуктора привода измельчителя на кукурузную жатку КМС-8 🔧 Харак…"
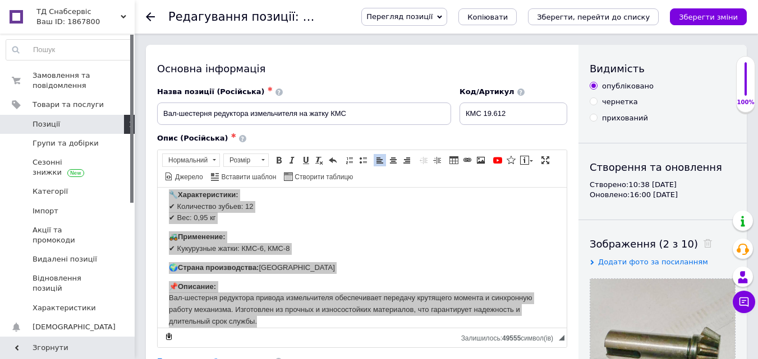
drag, startPoint x: 482, startPoint y: 113, endPoint x: 460, endPoint y: 112, distance: 21.9
click at [460, 112] on input "КМС 19.612" at bounding box center [513, 114] width 108 height 22
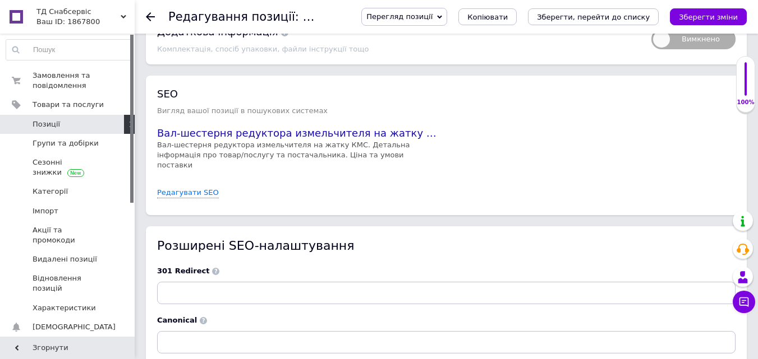
scroll to position [1682, 0]
click at [200, 187] on link "Редагувати SEO" at bounding box center [188, 192] width 62 height 11
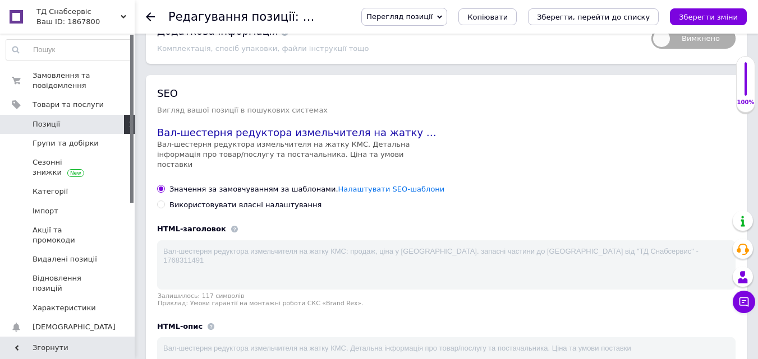
click at [158, 201] on input "Використовувати власні налаштування" at bounding box center [160, 204] width 7 height 7
radio input "true"
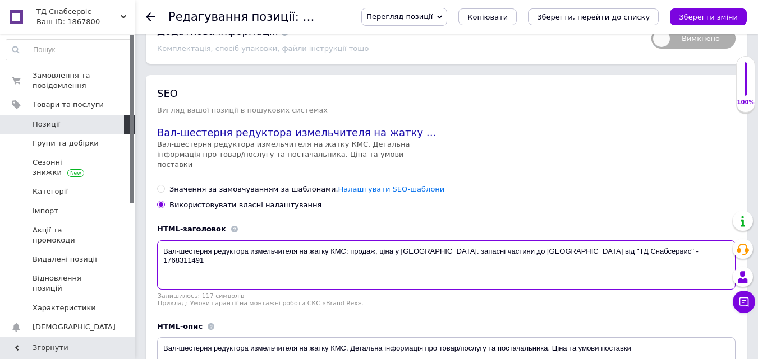
drag, startPoint x: 644, startPoint y: 237, endPoint x: 184, endPoint y: 239, distance: 459.2
paste textarea "атки КМС-8 | КМС 19.612"
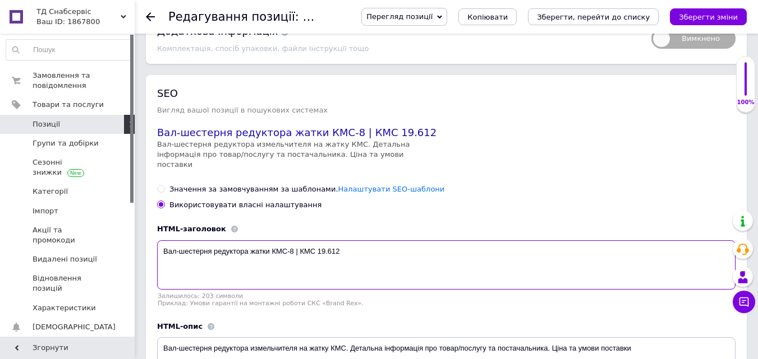
type textarea "Вал-шестерня редуктора жатки КМС-8 | КМС 19.612"
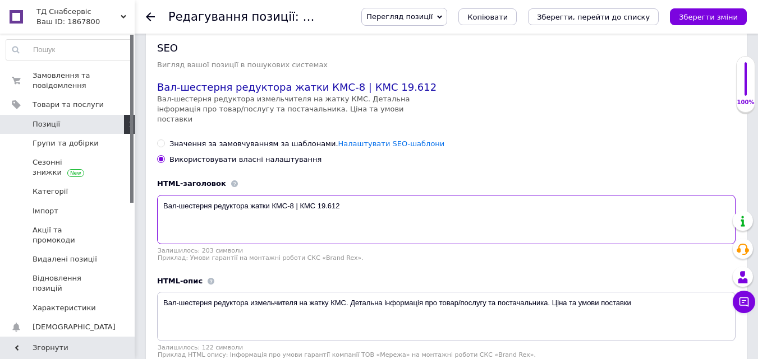
scroll to position [1850, 0]
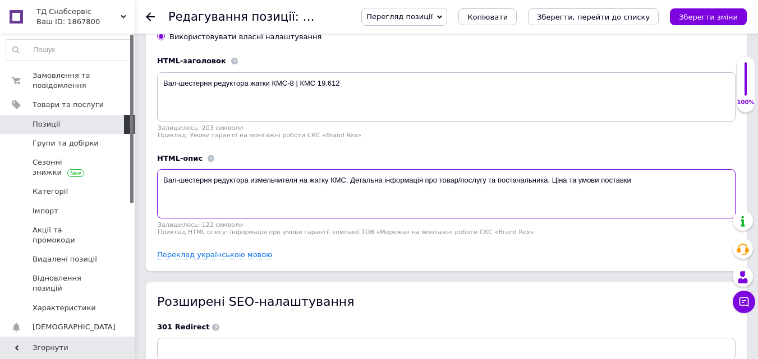
drag, startPoint x: 639, startPoint y: 164, endPoint x: 164, endPoint y: 165, distance: 474.9
paste textarea "убчатое колесо редуктора для жаток КМС-6 и КМС-8. Надёжная работа, устойчивость…"
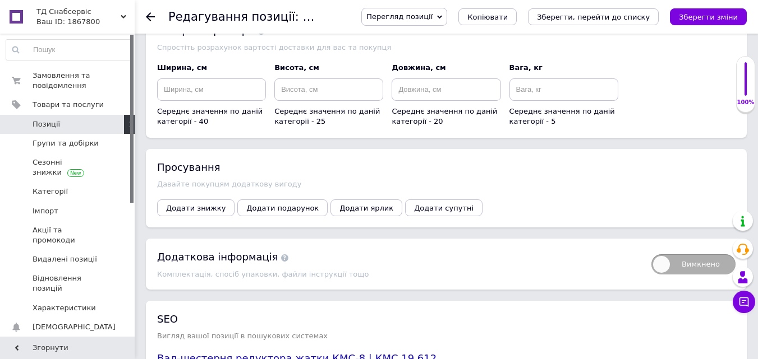
scroll to position [1402, 0]
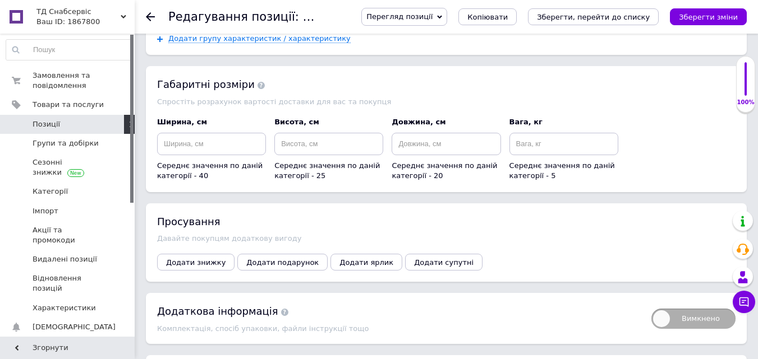
type textarea "Зубчатое колесо редуктора для жаток КМС-6 и КМС-8. Надёжная работа, устойчивост…"
click at [522, 136] on input at bounding box center [563, 144] width 109 height 22
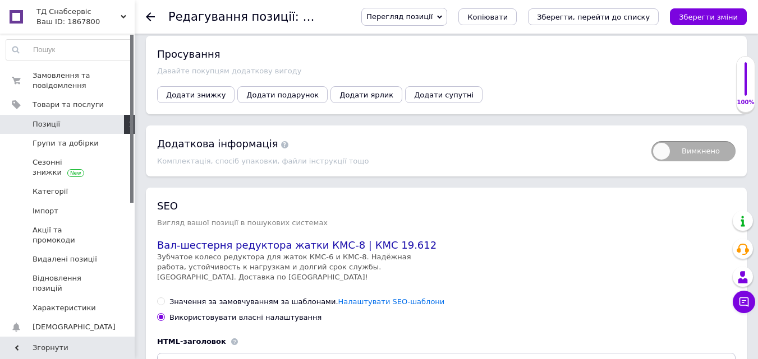
scroll to position [1570, 0]
type input "1.0"
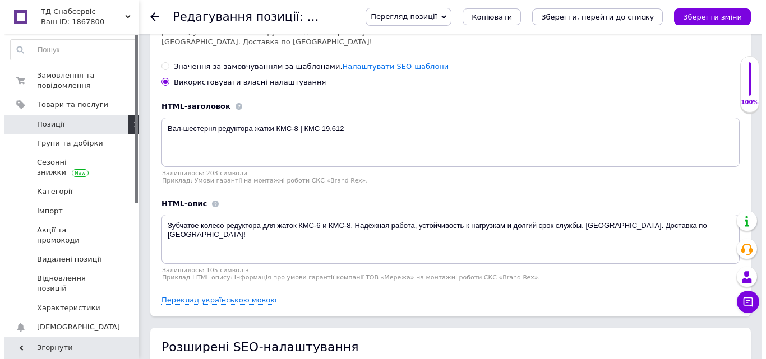
scroll to position [1906, 0]
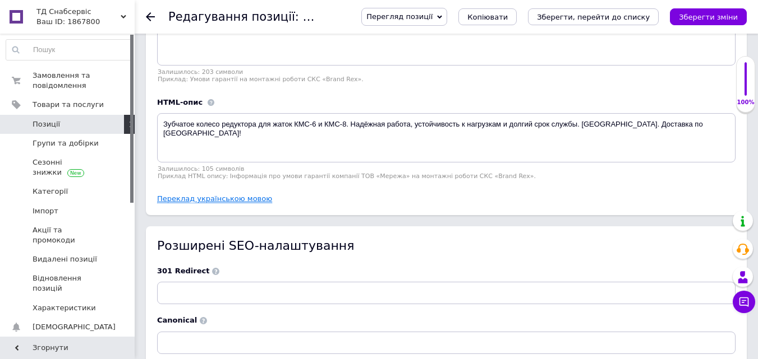
click at [243, 195] on link "Переклад українською мовою" at bounding box center [214, 199] width 115 height 9
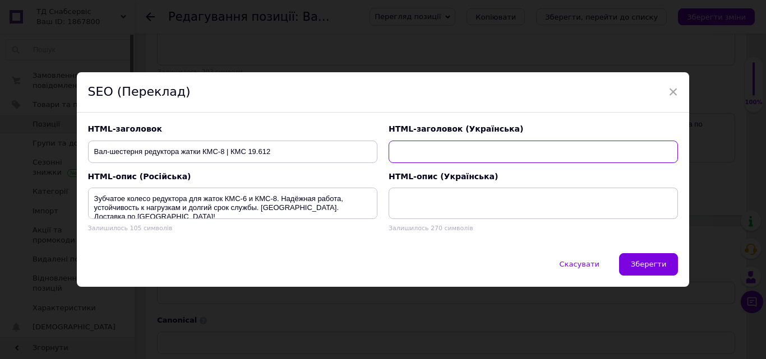
paste input "Вал-шестерня редуктора жниварки КМС-8 | КМС 19.612"
type input "Вал-шестерня редуктора жниварки КМС-8 | КМС 19.612"
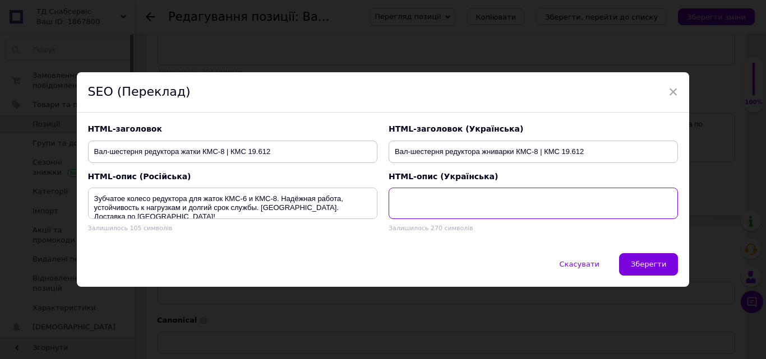
paste textarea "Вал-шестерня редуктора привода подрібнювача для жниварок КМС-6 і КМС-8. Надійні…"
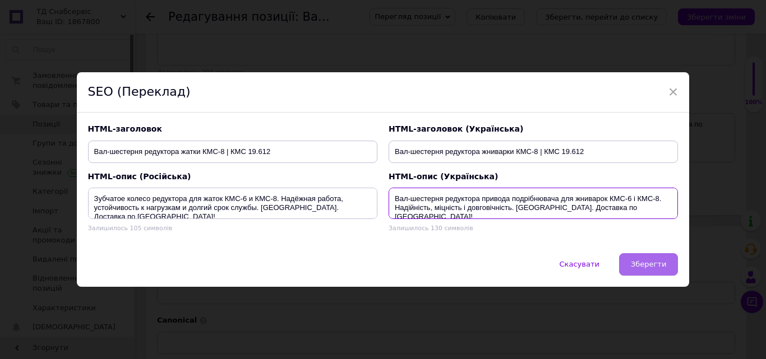
type textarea "Вал-шестерня редуктора привода подрібнювача для жниварок КМС-6 і КМС-8. Надійні…"
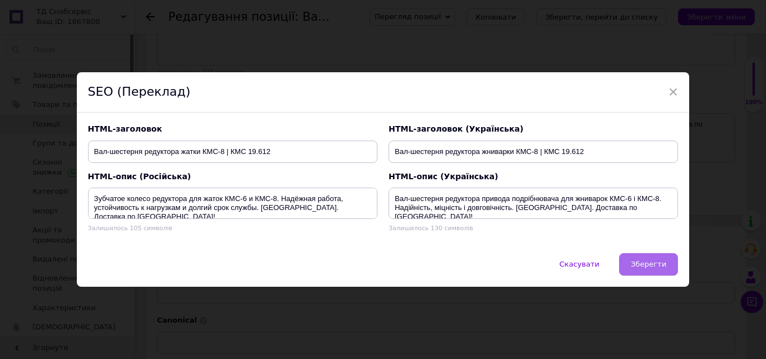
click at [644, 266] on span "Зберегти" at bounding box center [648, 264] width 35 height 8
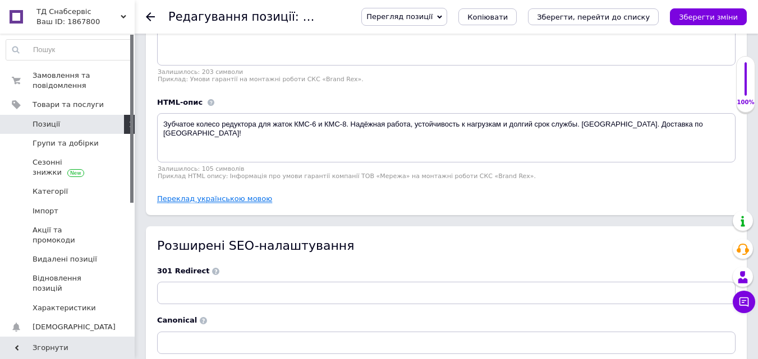
click at [247, 195] on link "Переклад українською мовою" at bounding box center [214, 199] width 115 height 9
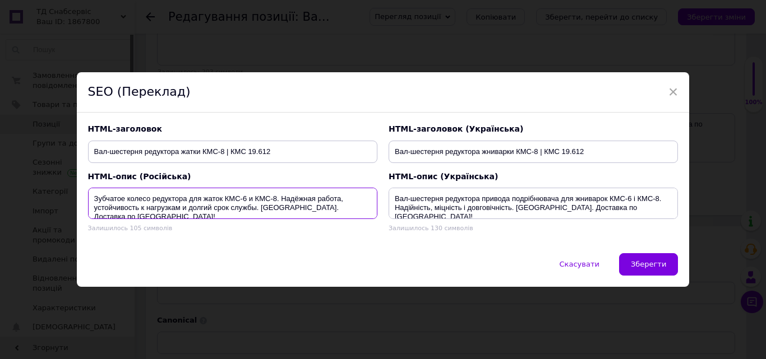
scroll to position [9, 0]
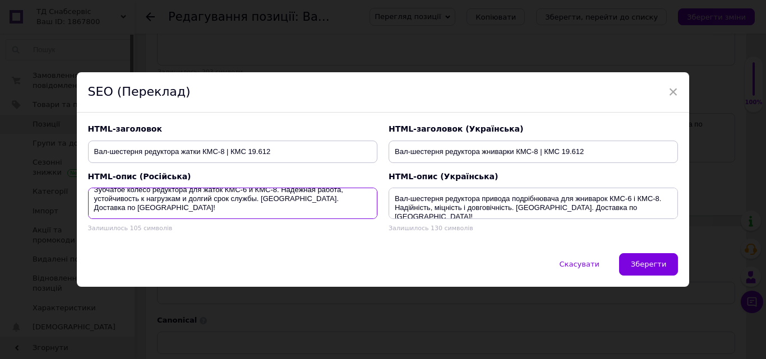
drag, startPoint x: 96, startPoint y: 198, endPoint x: 141, endPoint y: 213, distance: 46.6
click at [141, 213] on textarea "Зубчатое колесо редуктора для жаток КМС-6 и КМС-8. Надёжная работа, устойчивост…" at bounding box center [232, 203] width 289 height 31
click at [134, 208] on textarea "Зубчатое колесо редуктора для жаток КМС-6 и КМС-8. Надёжная работа, устойчивост…" at bounding box center [232, 203] width 289 height 31
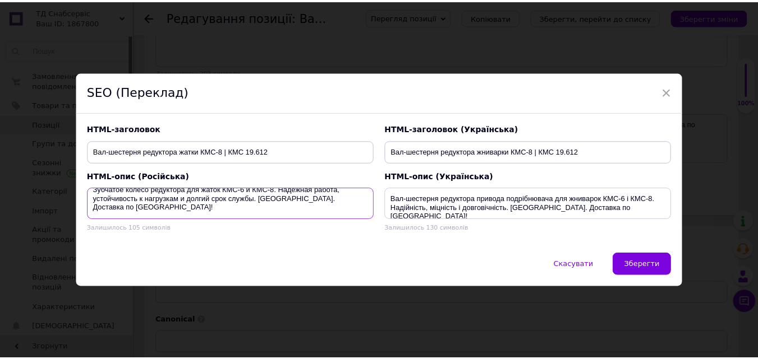
scroll to position [0, 0]
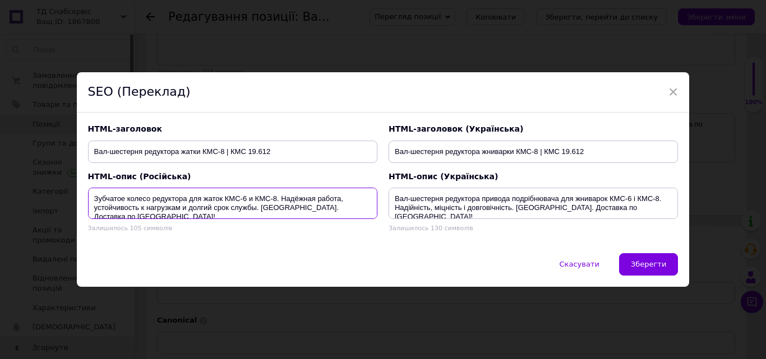
drag, startPoint x: 138, startPoint y: 209, endPoint x: 84, endPoint y: 190, distance: 57.6
click at [84, 190] on div "HTML-опис (Російська) Зубчатое колесо редуктора для жаток КМС-6 и КМС-8. Надёжн…" at bounding box center [232, 202] width 301 height 73
paste textarea "ал-шестерня редуктора привода измельчителя для жаток КМС-6 и КМС-8. Надёжность,…"
type textarea "Вал-шестерня редуктора привода измельчителя для жаток КМС-6 и КМС-8. Надёжность…"
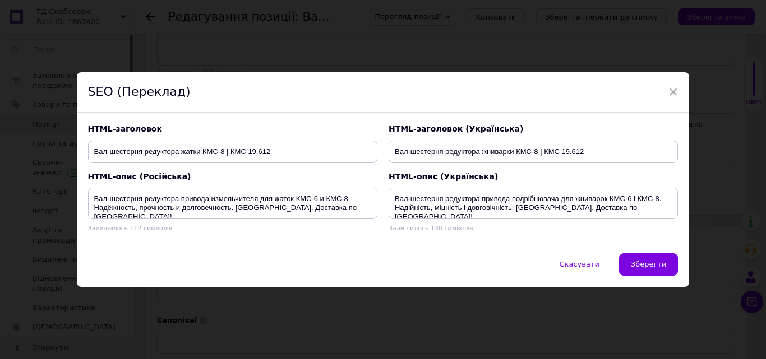
click at [636, 253] on button "Зберегти" at bounding box center [648, 264] width 59 height 22
type textarea "Вал-шестерня редуктора привода измельчителя для жаток КМС-6 и КМС-8. Надёжность…"
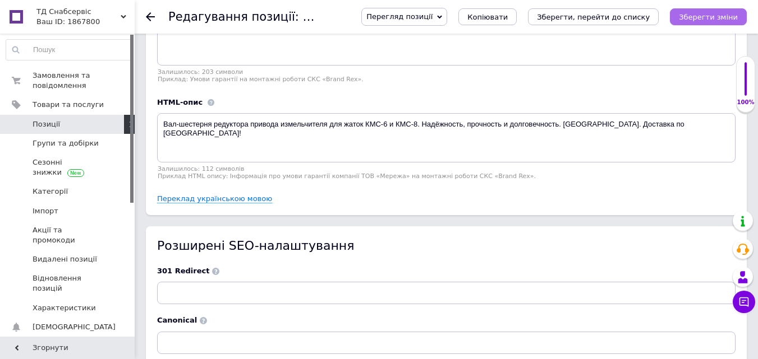
click at [704, 23] on button "Зберегти зміни" at bounding box center [707, 16] width 77 height 17
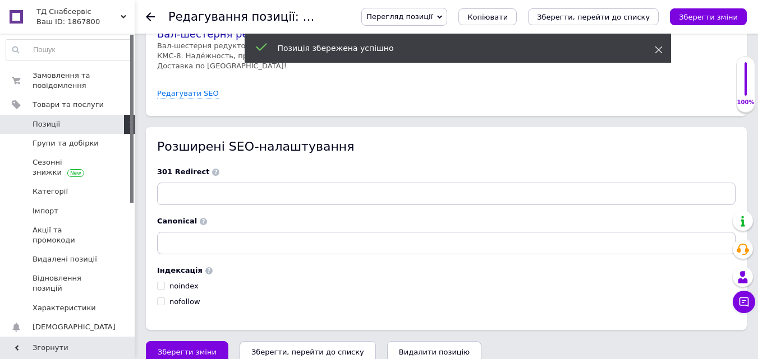
click at [655, 49] on icon at bounding box center [658, 50] width 8 height 8
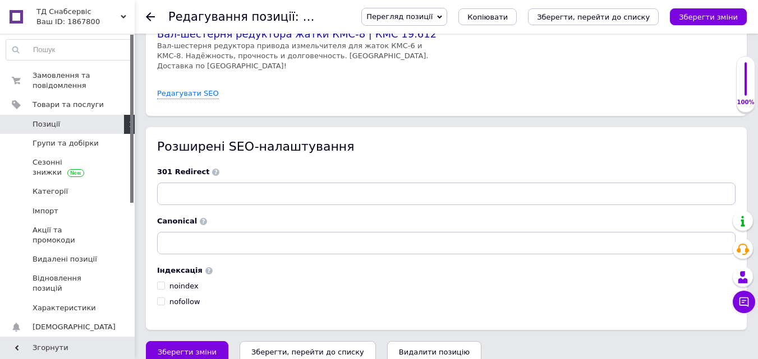
click at [432, 15] on span "Перегляд позиції" at bounding box center [399, 16] width 66 height 8
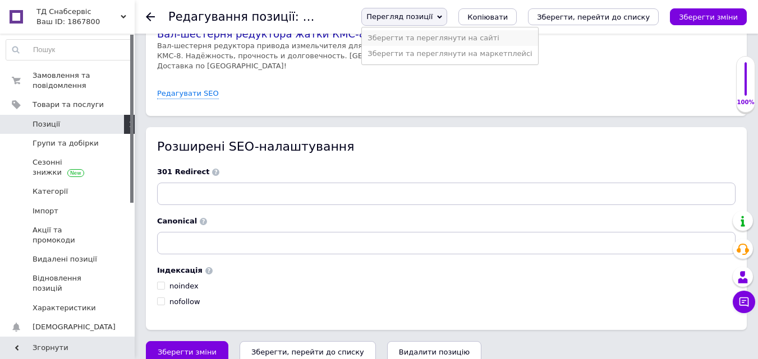
click at [451, 39] on li "Зберегти та переглянути на сайті" at bounding box center [450, 38] width 176 height 16
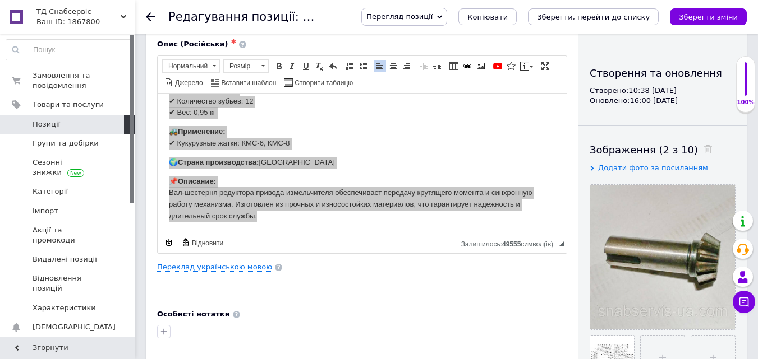
scroll to position [0, 0]
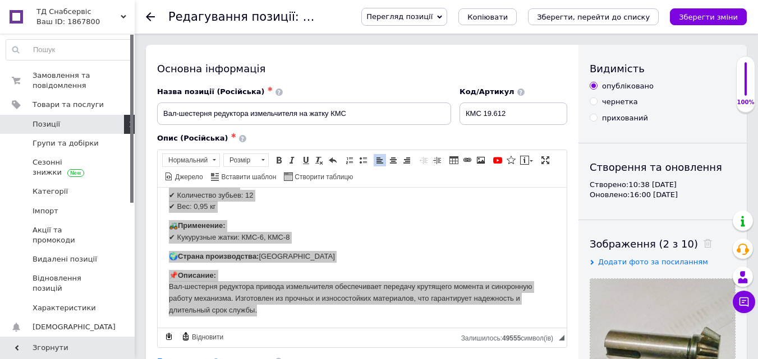
click at [49, 127] on span "Позиції" at bounding box center [46, 124] width 27 height 10
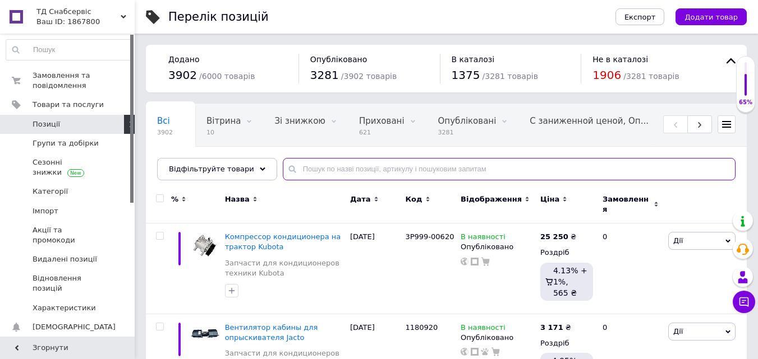
paste input "102-13674"
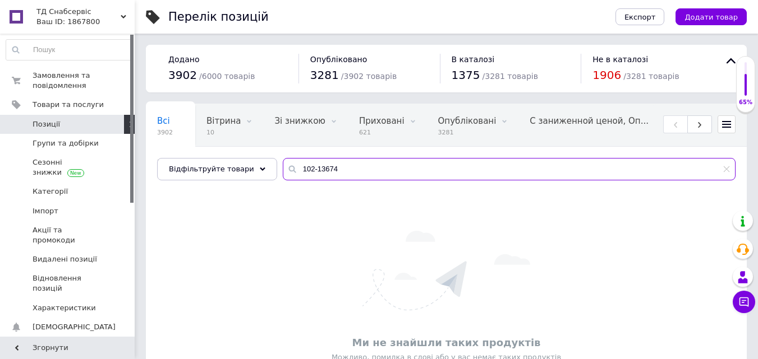
drag, startPoint x: 329, startPoint y: 167, endPoint x: 266, endPoint y: 167, distance: 62.2
click at [266, 167] on div "Всі 3902 Вітрина 10 Видалити Редагувати Зі знижкою 0 Видалити Редагувати Прихов…" at bounding box center [446, 142] width 601 height 77
paste input "731-1115"
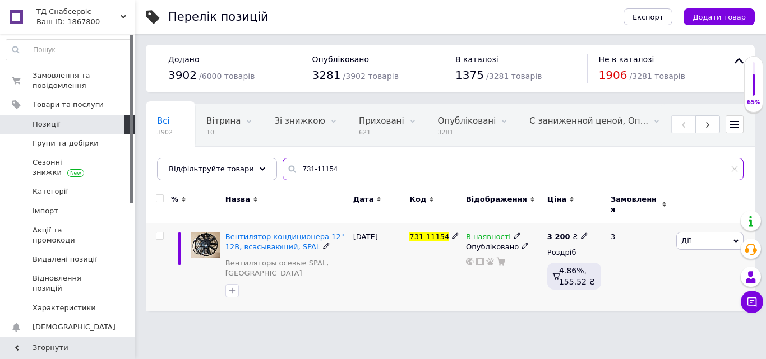
type input "731-11154"
click at [313, 233] on span "Вентилятор кондиционера 12" 12В, всасывающий, SPAL" at bounding box center [284, 242] width 119 height 19
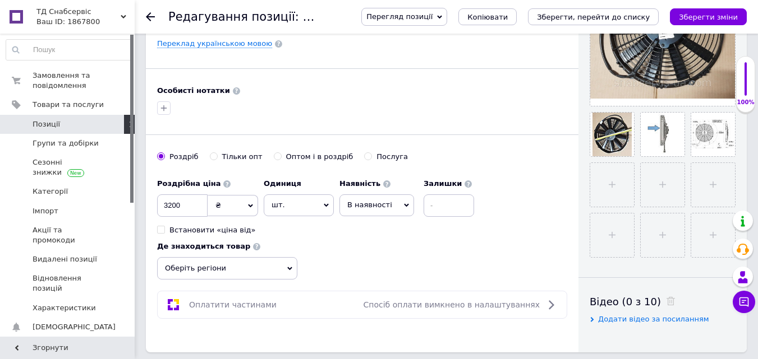
scroll to position [336, 0]
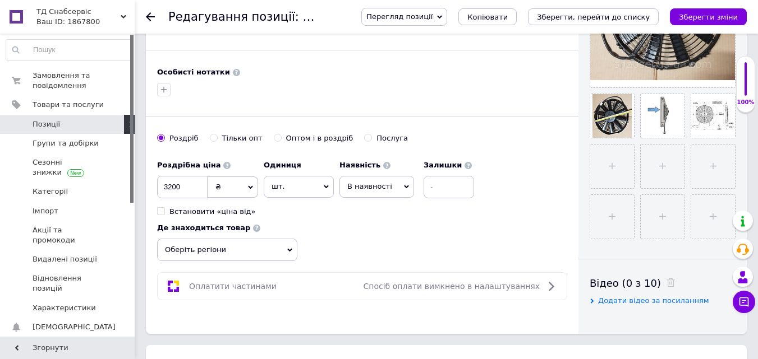
click at [43, 124] on span "Позиції" at bounding box center [46, 124] width 27 height 10
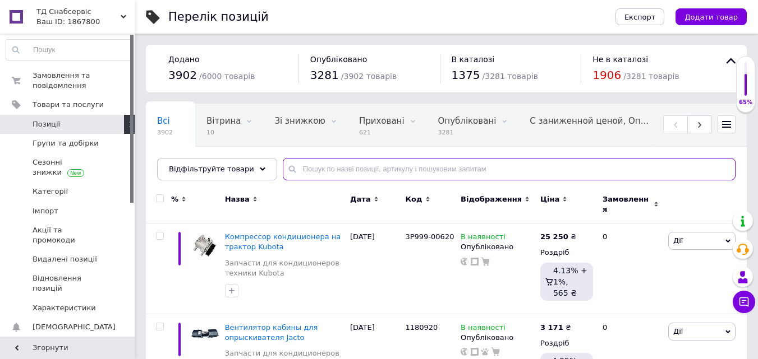
paste input "102-08965"
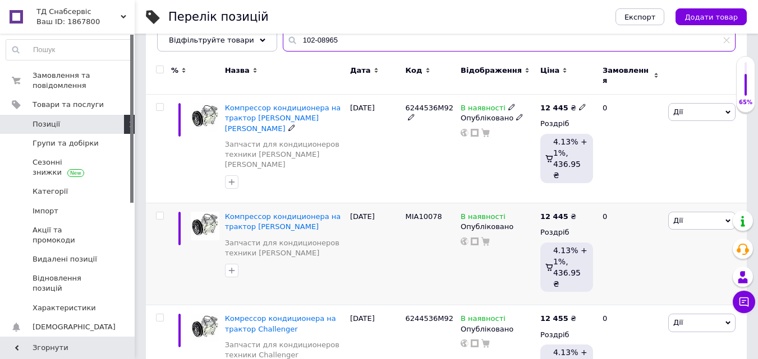
scroll to position [140, 0]
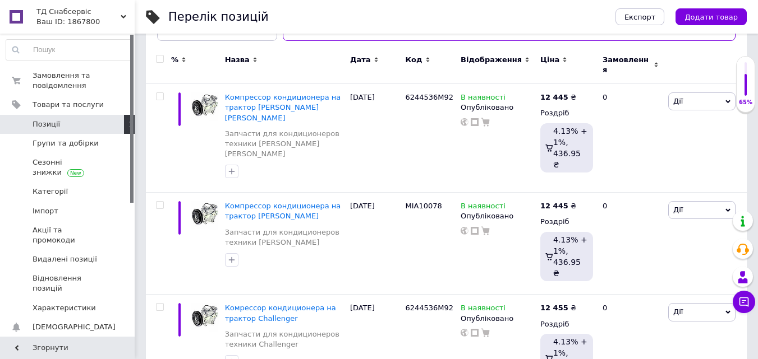
type input "102-08965"
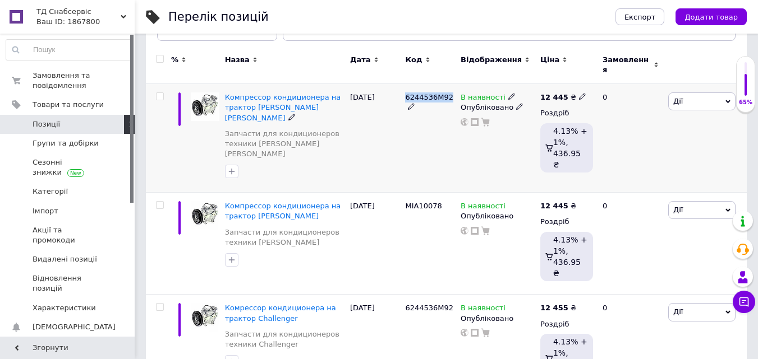
drag, startPoint x: 405, startPoint y: 90, endPoint x: 446, endPoint y: 88, distance: 41.0
click at [446, 93] on span "6244536M92" at bounding box center [429, 97] width 48 height 8
copy span "6244536M92"
click at [285, 93] on span "Компрессор кондиционера на трактор [PERSON_NAME] [PERSON_NAME]" at bounding box center [283, 107] width 116 height 29
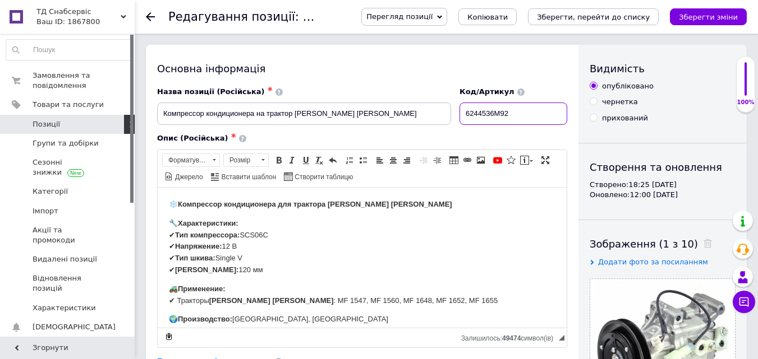
drag, startPoint x: 530, startPoint y: 108, endPoint x: 454, endPoint y: 108, distance: 76.8
click at [454, 108] on div "Назва позиції (Російська) ✱ Компрессор кондиционера на трактор [PERSON_NAME] [P…" at bounding box center [362, 106] width 418 height 47
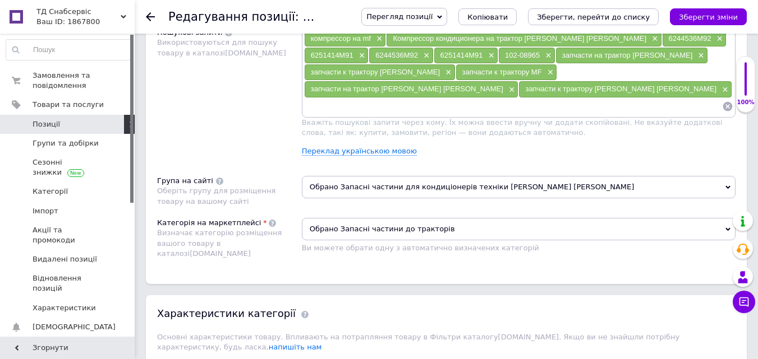
scroll to position [785, 0]
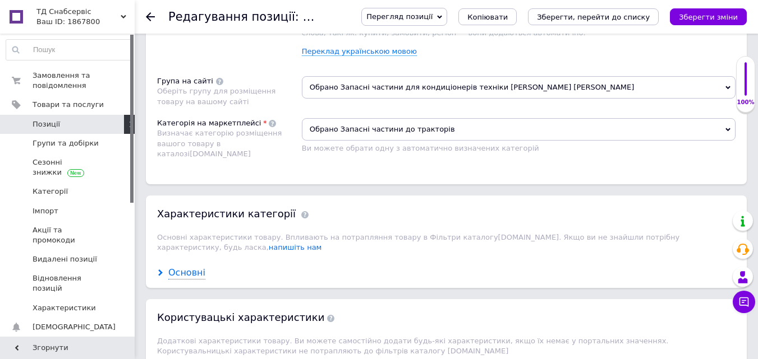
drag, startPoint x: 192, startPoint y: 246, endPoint x: 199, endPoint y: 240, distance: 9.5
click at [192, 267] on div "Основні" at bounding box center [186, 273] width 37 height 13
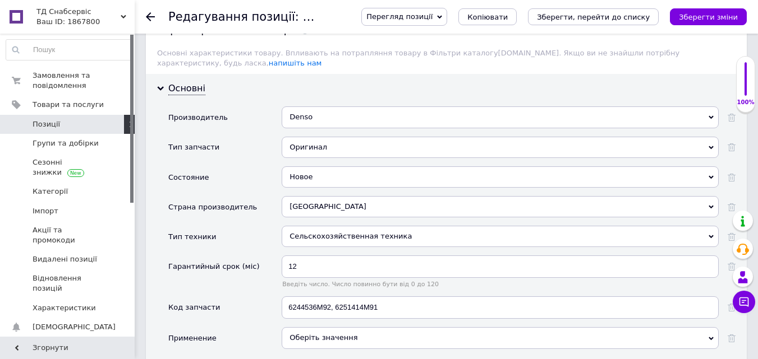
scroll to position [1009, 0]
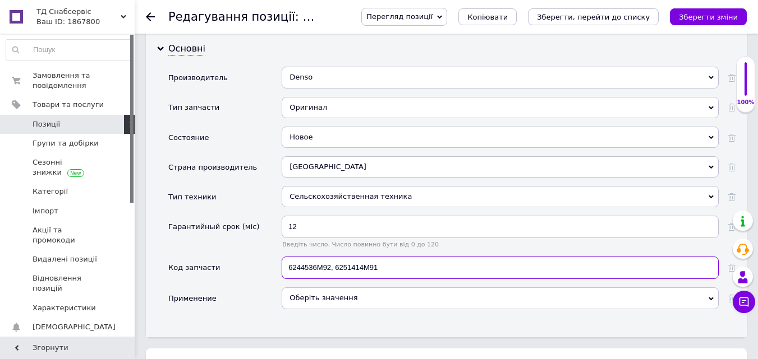
drag, startPoint x: 395, startPoint y: 239, endPoint x: 303, endPoint y: 239, distance: 92.5
click at [269, 257] on div "Код запчасти 6244536М92, 6251414М91" at bounding box center [451, 272] width 567 height 31
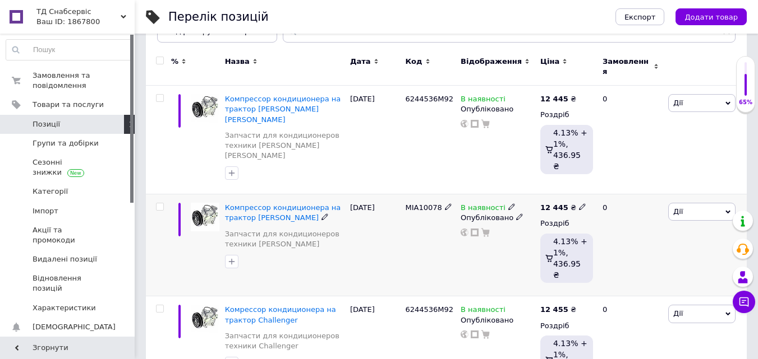
scroll to position [140, 0]
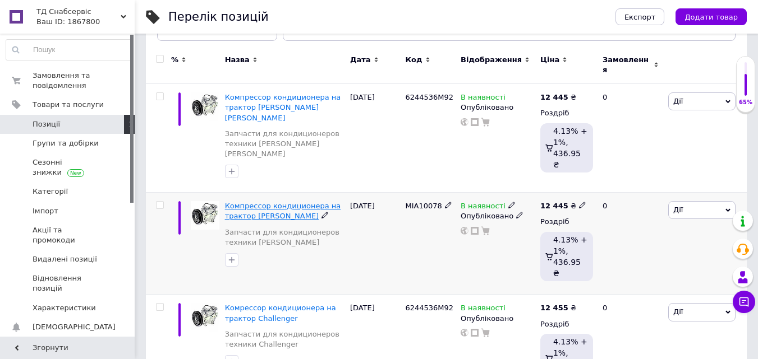
click at [298, 202] on span "Компрессор кондиционера на трактор [PERSON_NAME]" at bounding box center [283, 211] width 116 height 19
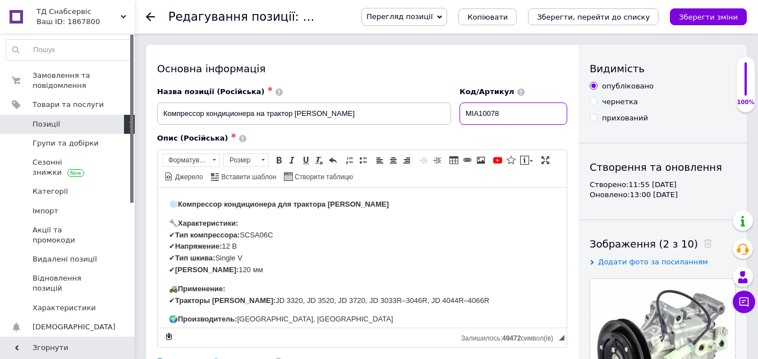
drag, startPoint x: 512, startPoint y: 115, endPoint x: 480, endPoint y: 115, distance: 32.5
click at [447, 109] on div "Назва позиції (Російська) ✱ Компрессор кондиционера на трактор [PERSON_NAME] Ко…" at bounding box center [362, 106] width 418 height 47
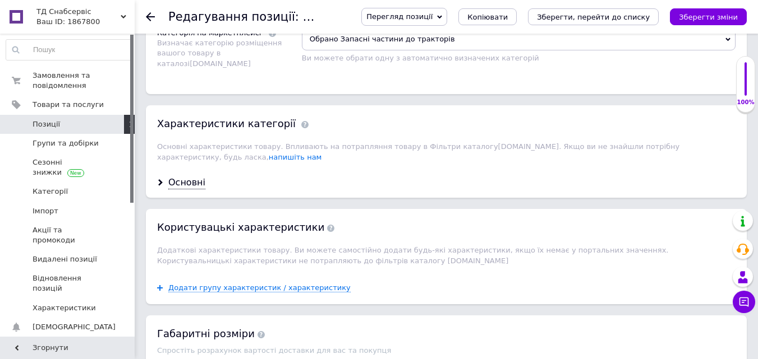
scroll to position [897, 0]
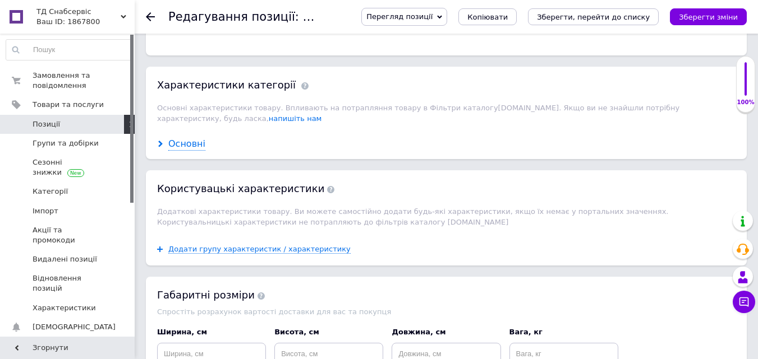
click at [191, 138] on div "Основні" at bounding box center [186, 144] width 37 height 13
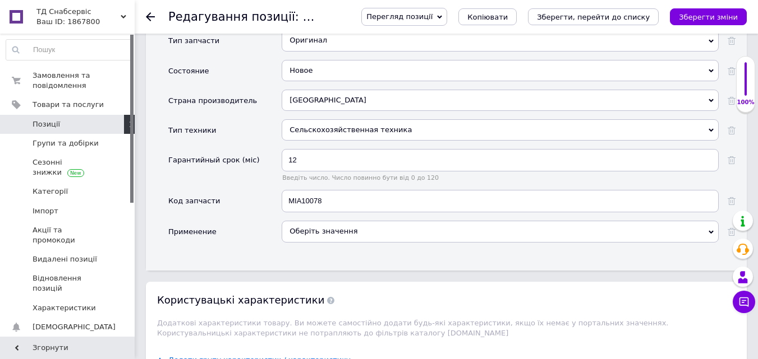
scroll to position [1065, 0]
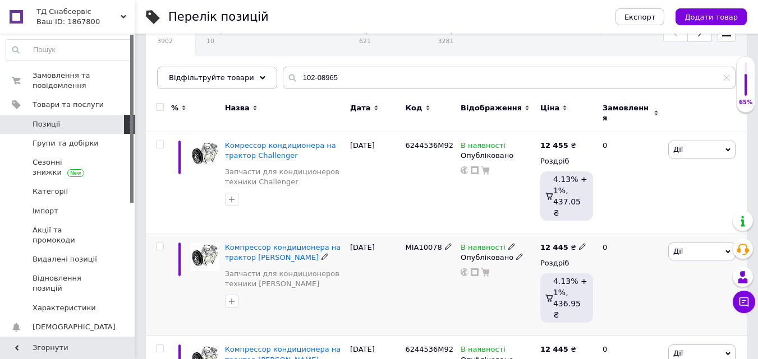
scroll to position [140, 0]
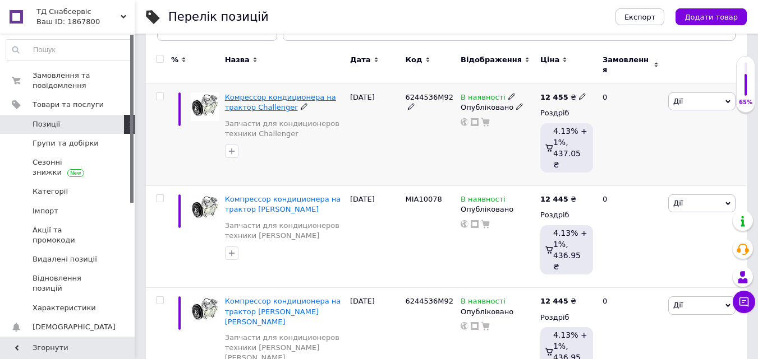
click at [275, 105] on span "Комрессор кондиционера на трактор Challenger" at bounding box center [280, 102] width 111 height 19
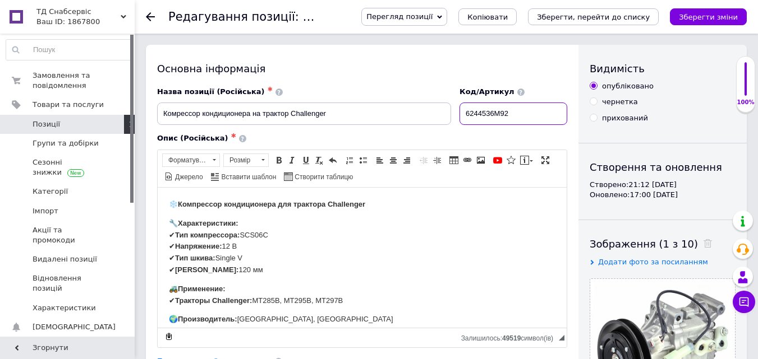
drag, startPoint x: 517, startPoint y: 113, endPoint x: 454, endPoint y: 110, distance: 63.4
click at [454, 110] on div "Назва позиції (Російська) ✱ Комрессор кондиционера на трактор Challenger Код/Ар…" at bounding box center [362, 106] width 418 height 47
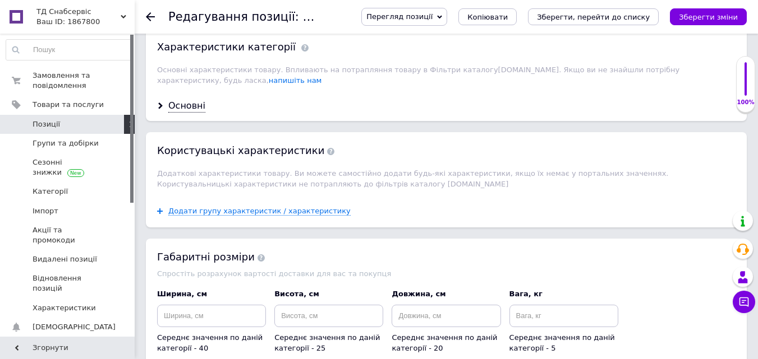
scroll to position [841, 0]
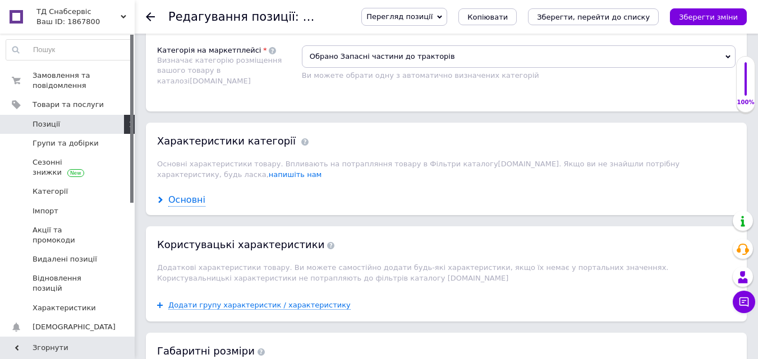
click at [188, 194] on div "Основні" at bounding box center [186, 200] width 37 height 13
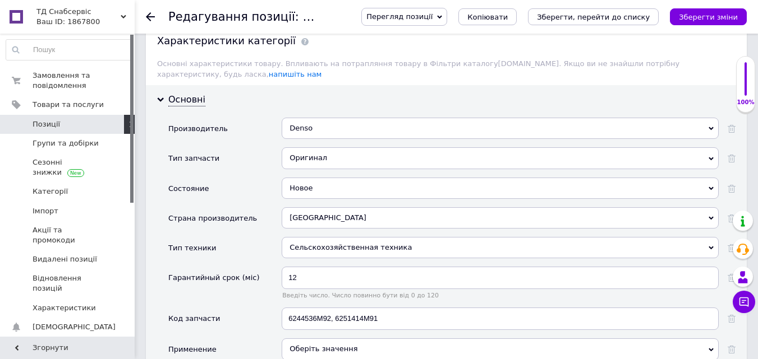
scroll to position [1065, 0]
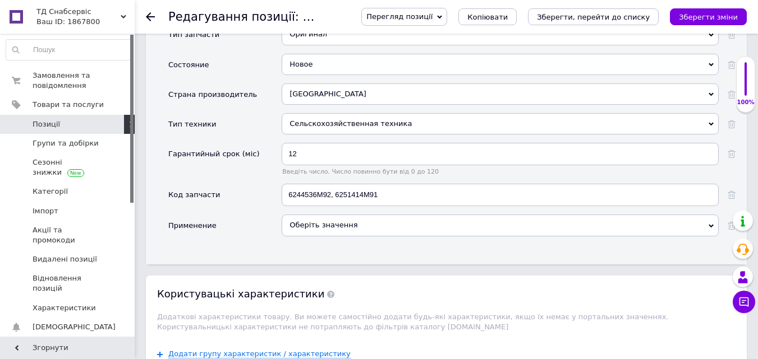
click at [56, 124] on span "Позиції" at bounding box center [46, 124] width 27 height 10
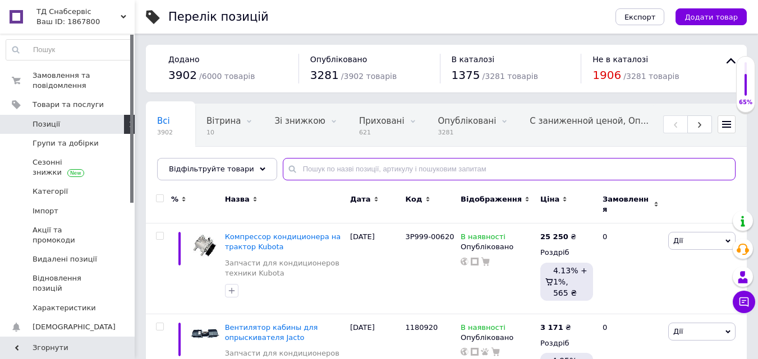
paste input "102-11214"
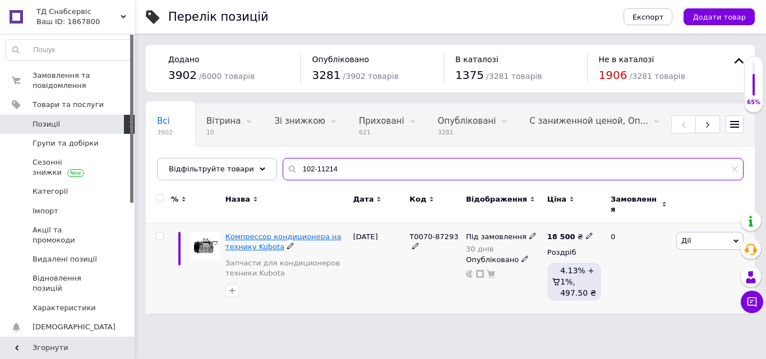
type input "102-11214"
click at [315, 233] on span "Компрессор кондиционера на технику Kubota" at bounding box center [283, 242] width 116 height 19
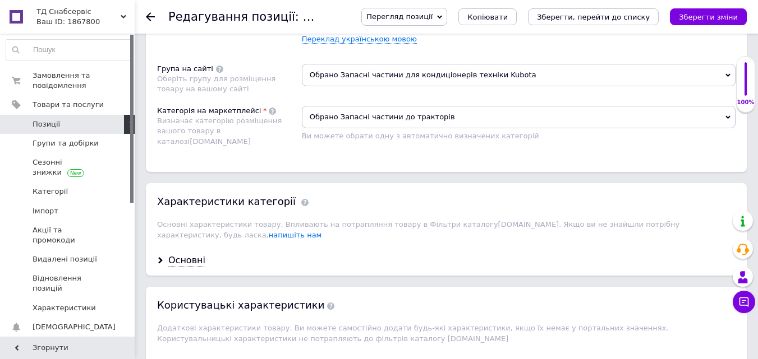
scroll to position [897, 0]
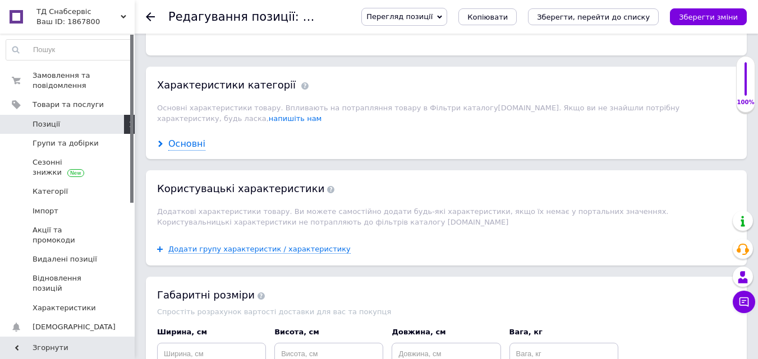
click at [189, 141] on div "Основні" at bounding box center [186, 144] width 37 height 13
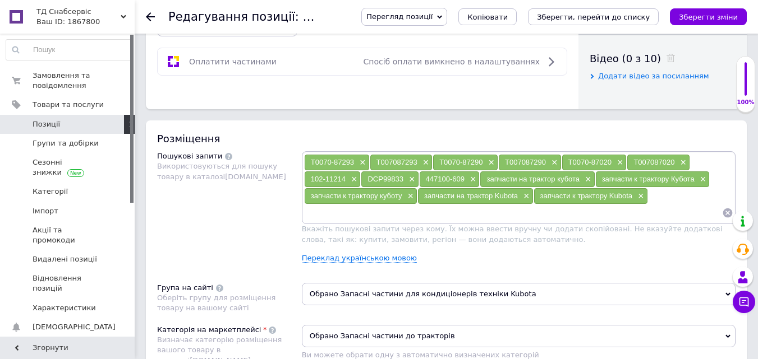
scroll to position [561, 0]
drag, startPoint x: 367, startPoint y: 181, endPoint x: 405, endPoint y: 183, distance: 37.7
click at [405, 183] on div "DCP99833 ×" at bounding box center [389, 180] width 57 height 16
copy span "DCP99833"
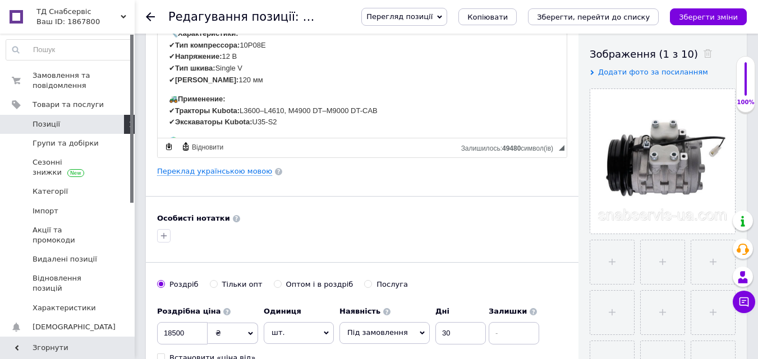
scroll to position [0, 0]
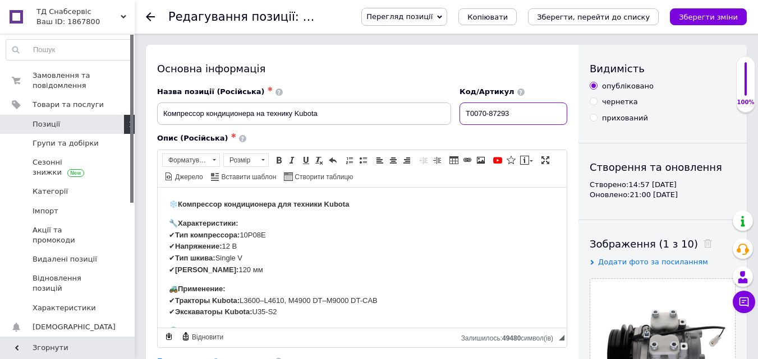
drag, startPoint x: 519, startPoint y: 115, endPoint x: 478, endPoint y: 113, distance: 41.5
click at [458, 112] on div "Код/Артикул T0070-87293" at bounding box center [513, 106] width 116 height 47
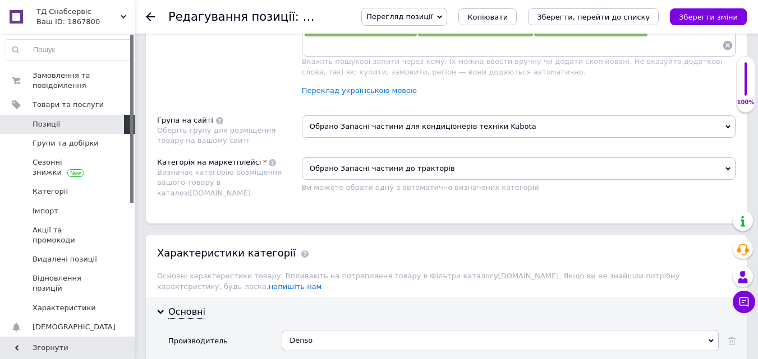
scroll to position [953, 0]
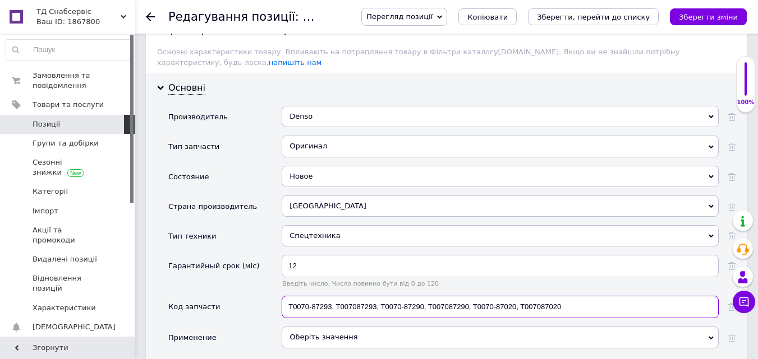
drag, startPoint x: 289, startPoint y: 295, endPoint x: 584, endPoint y: 299, distance: 295.5
click at [584, 299] on input "T0070-87293, T007087293, T0070-87290, T007087290, T0070-87020, T007087020" at bounding box center [499, 307] width 437 height 22
click at [293, 357] on div "Основні Производитель Denso Denso Тип запчасти Оригинал Оригинал Состояние Ново…" at bounding box center [446, 224] width 601 height 303
click at [44, 124] on span "Позиції" at bounding box center [46, 124] width 27 height 10
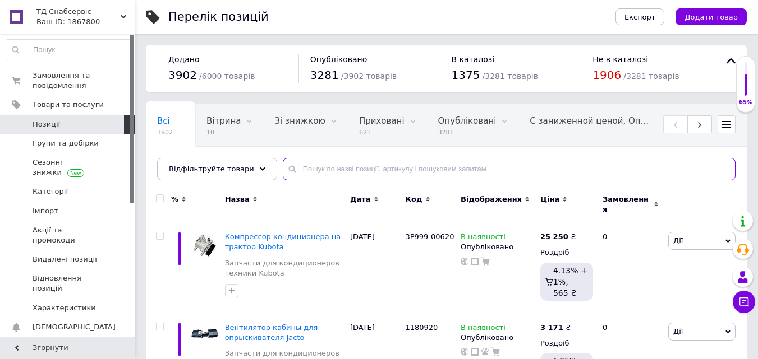
paste input "102-11218"
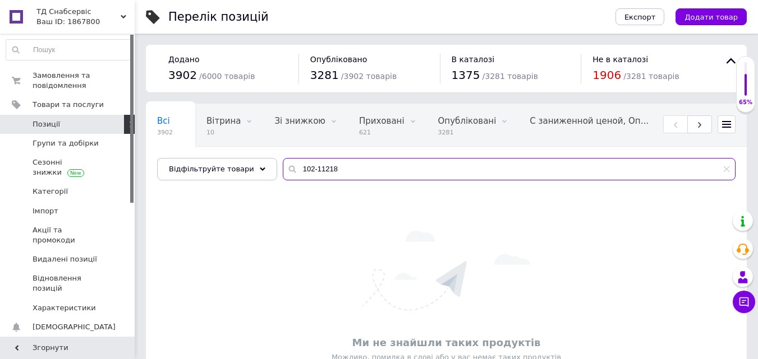
type input "102-11218"
